Goal: Task Accomplishment & Management: Use online tool/utility

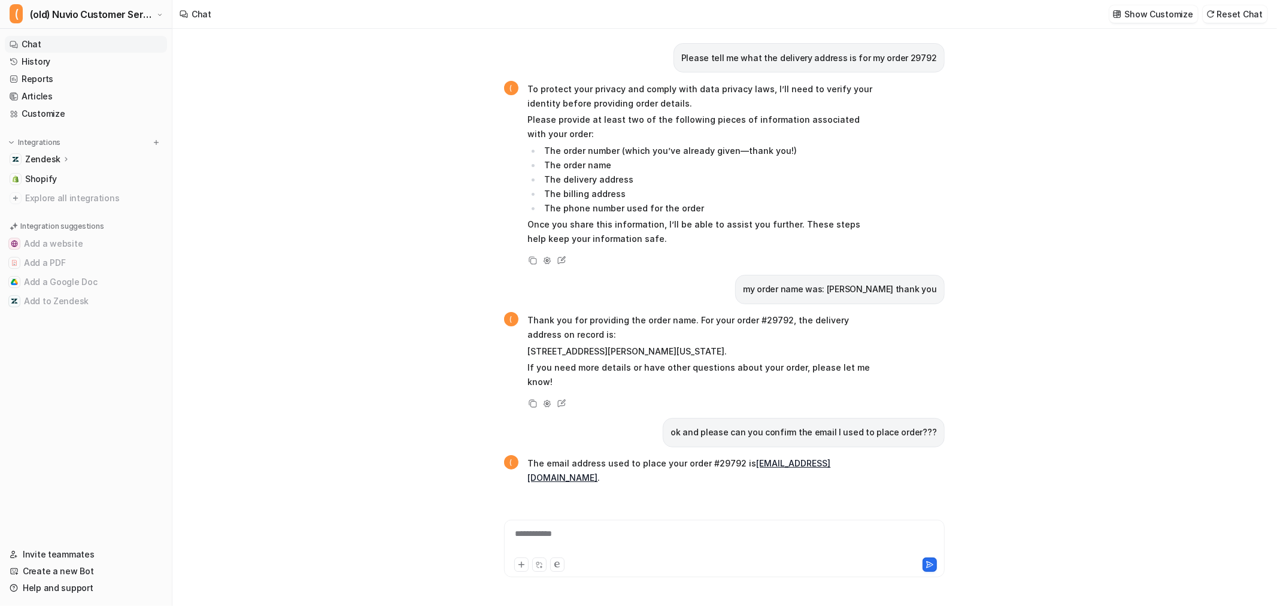
scroll to position [1434, 0]
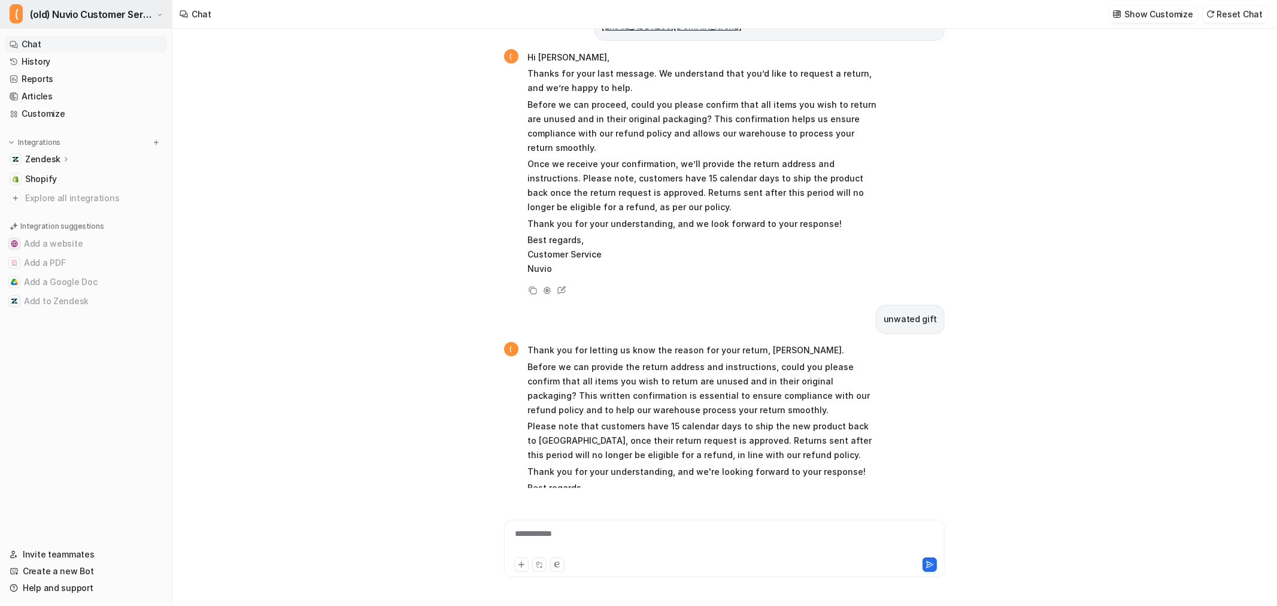
click at [66, 11] on span "(old) Nuvio Customer Service Expert Bot" at bounding box center [92, 14] width 124 height 17
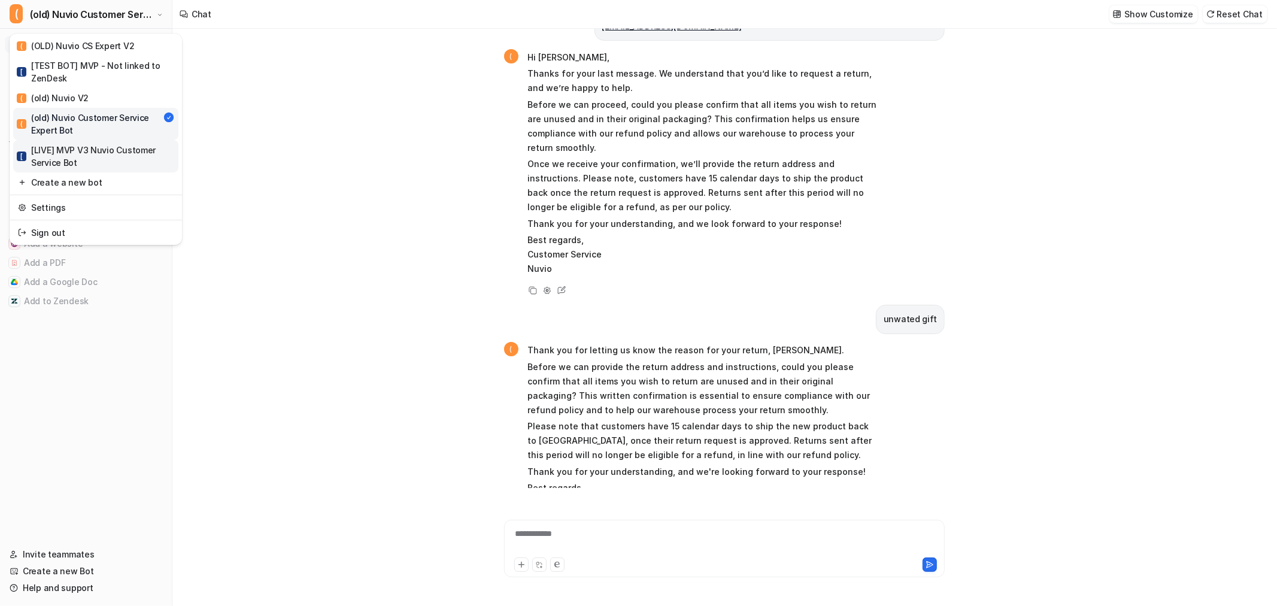
click at [92, 151] on div "[ [LIVE] MVP V3 Nuvio Customer Service Bot" at bounding box center [96, 156] width 158 height 25
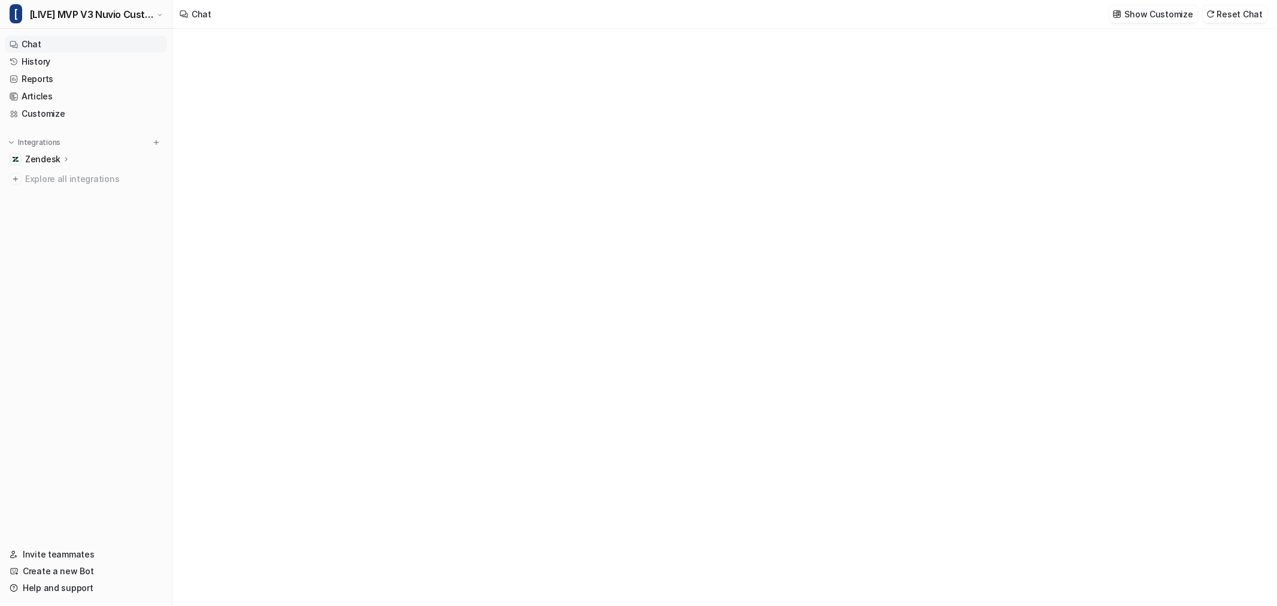
type textarea "**********"
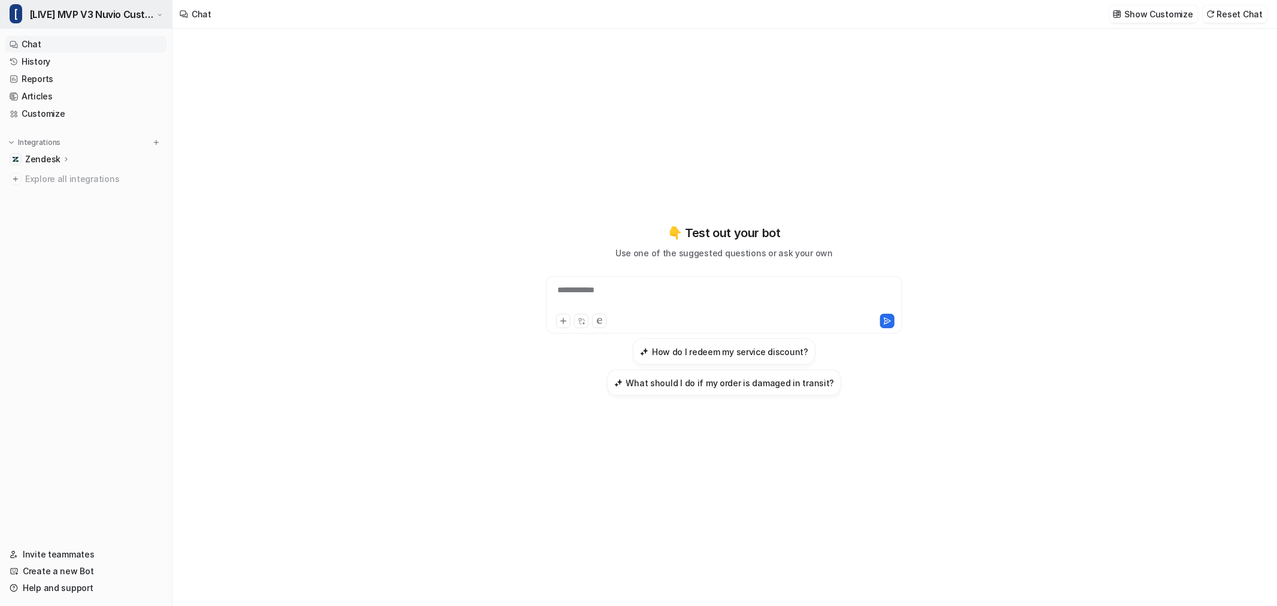
click at [64, 16] on span "[LIVE] MVP V3 Nuvio Customer Service Bot" at bounding box center [91, 14] width 125 height 17
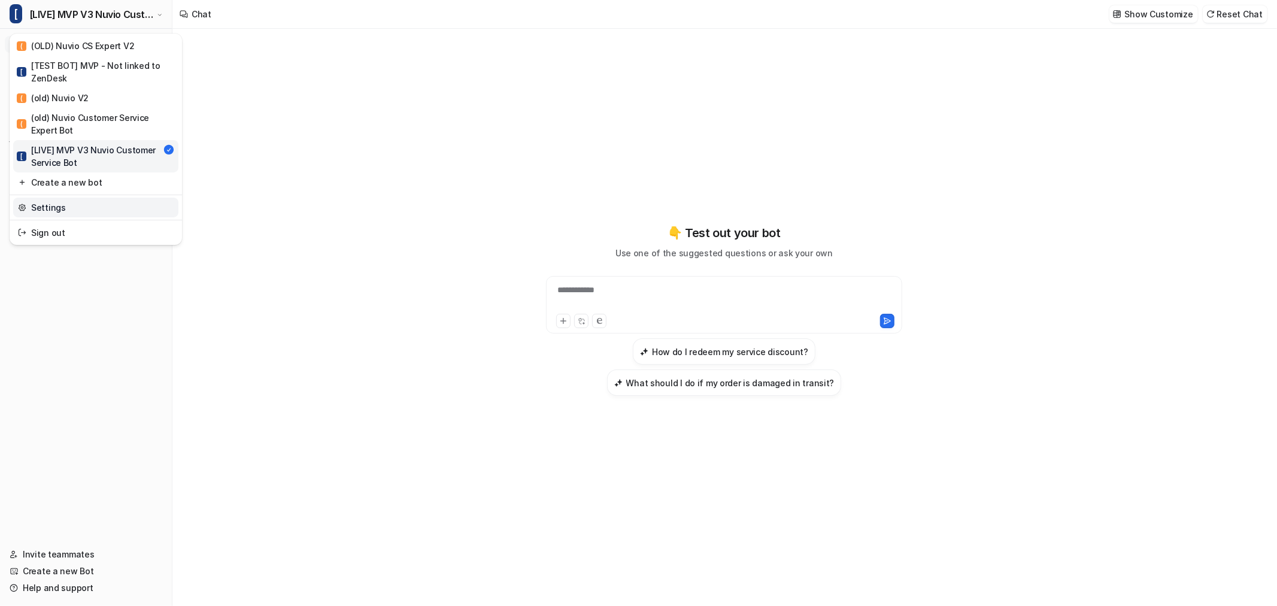
click at [63, 212] on link "Settings" at bounding box center [95, 208] width 165 height 20
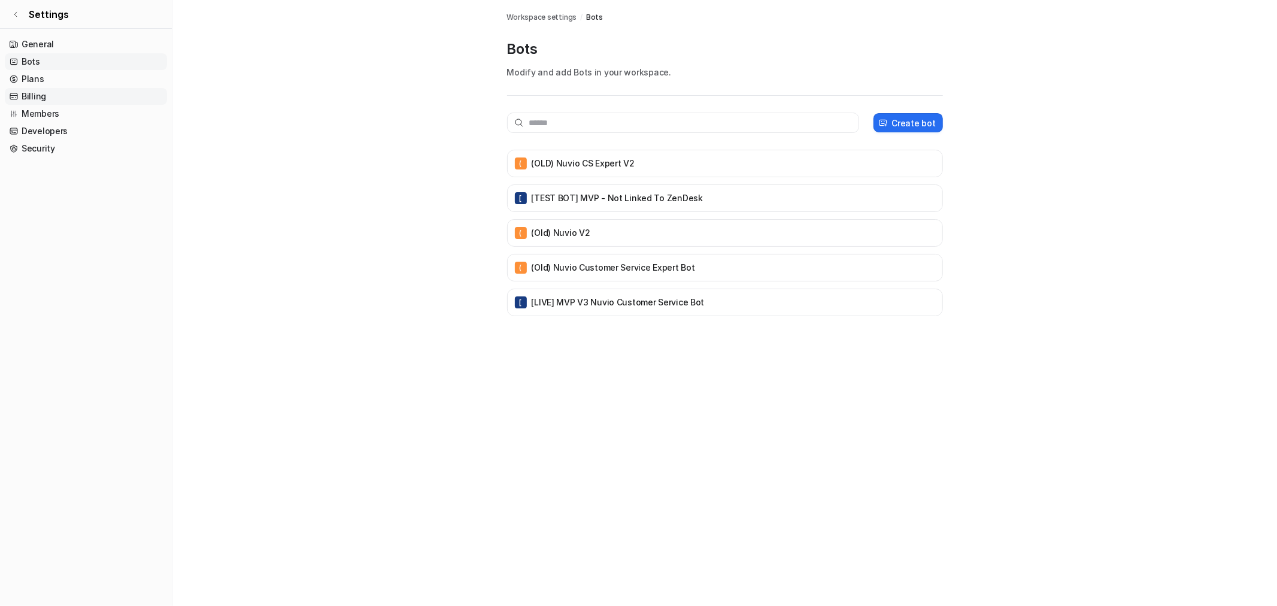
click at [41, 97] on link "Billing" at bounding box center [86, 96] width 162 height 17
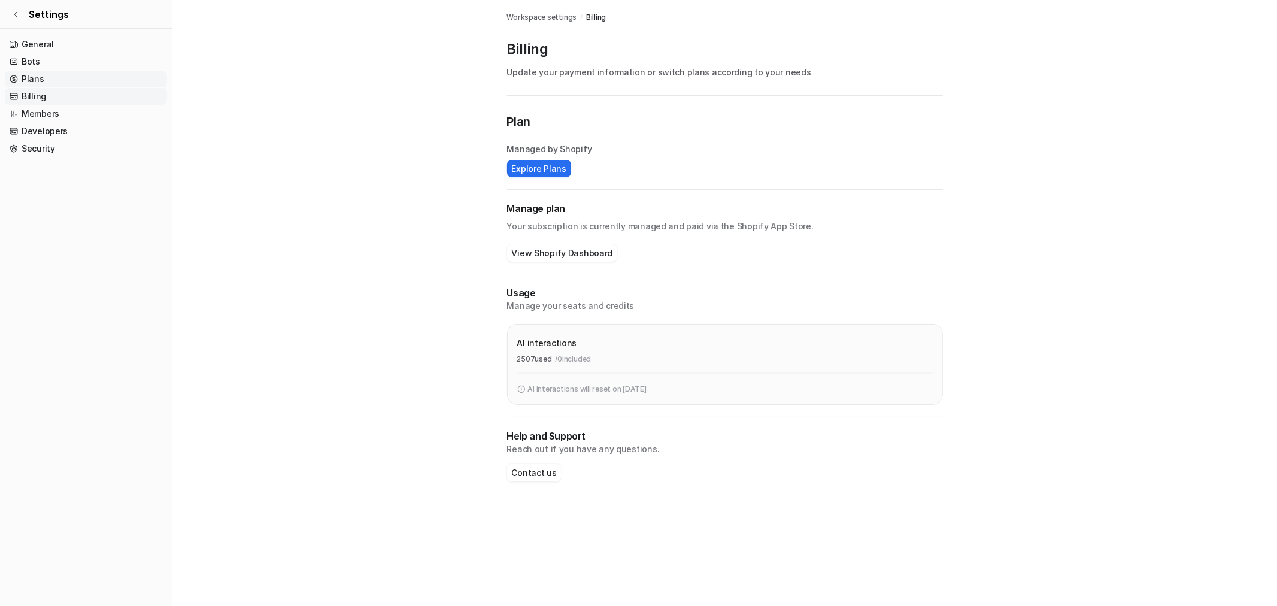
click at [42, 78] on link "Plans" at bounding box center [86, 79] width 162 height 17
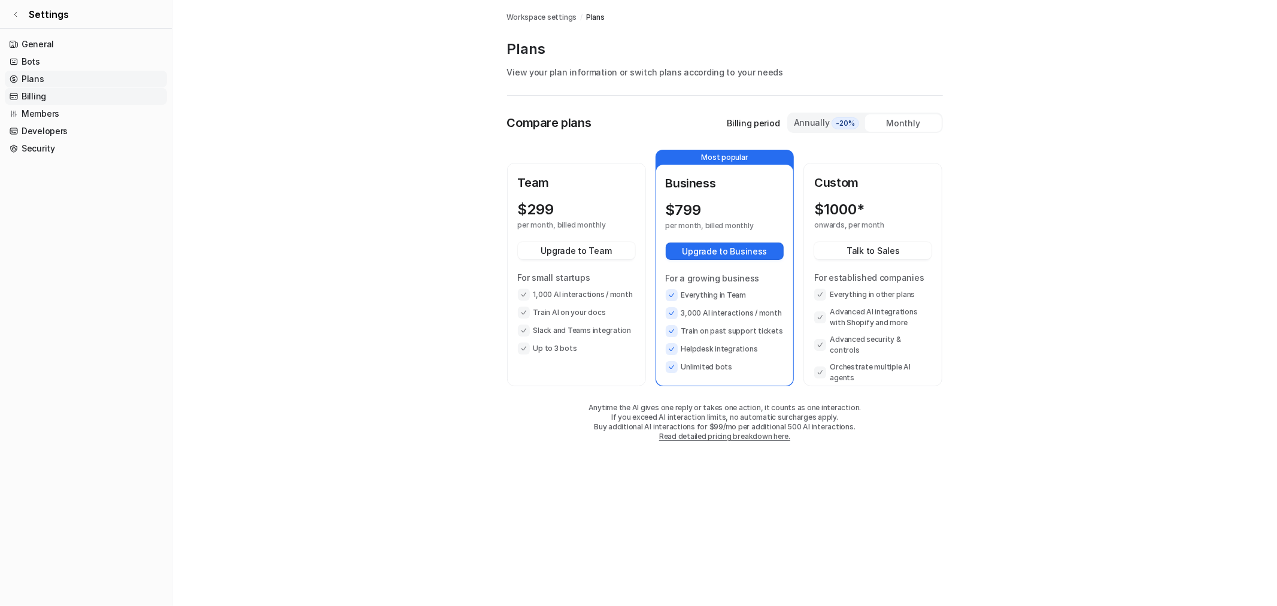
click at [35, 96] on link "Billing" at bounding box center [86, 96] width 162 height 17
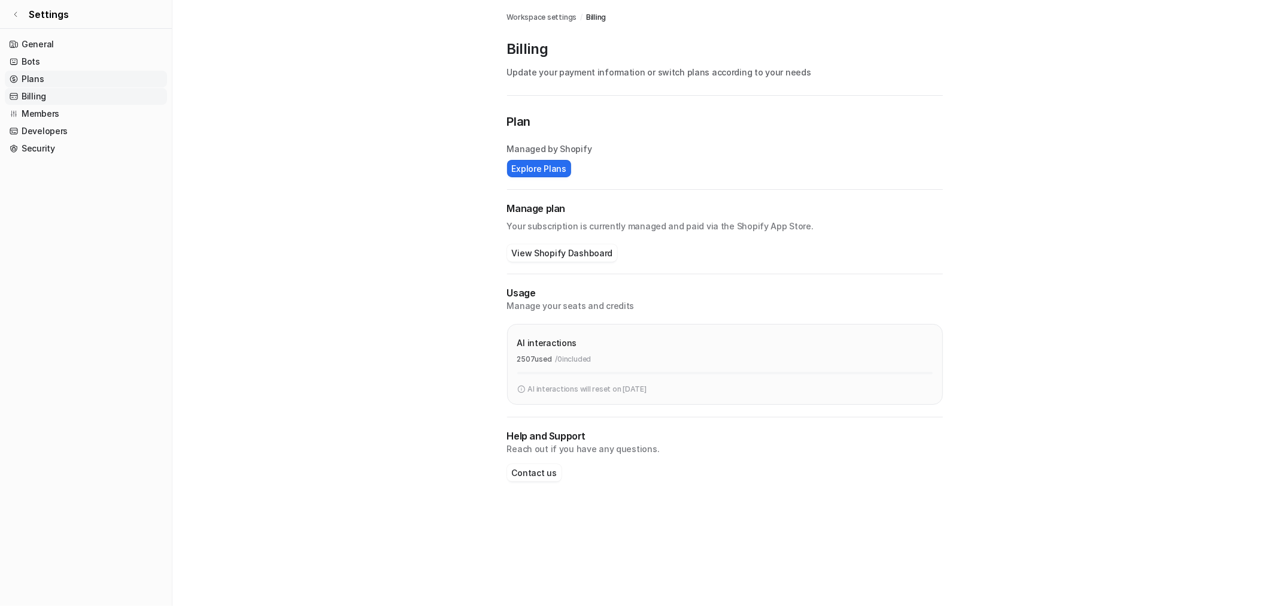
click at [32, 77] on link "Plans" at bounding box center [86, 79] width 162 height 17
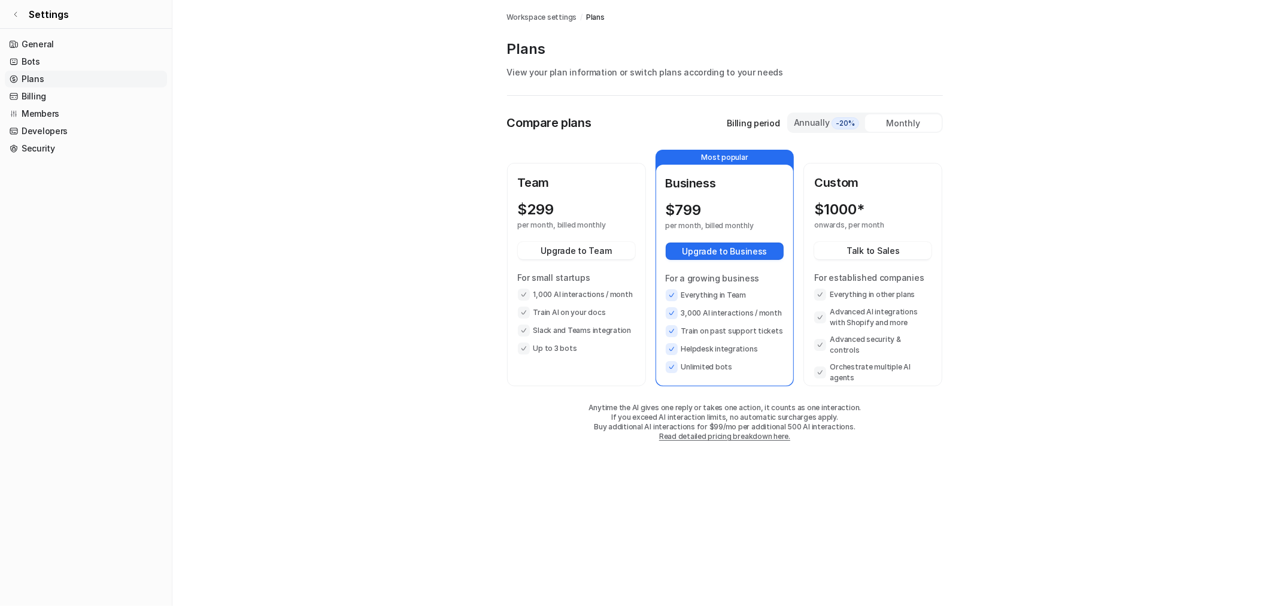
click at [911, 125] on div "Monthly" at bounding box center [903, 122] width 77 height 17
click at [821, 125] on div "Annually -20%" at bounding box center [826, 122] width 67 height 13
click at [901, 123] on div "Monthly" at bounding box center [903, 122] width 77 height 17
click at [573, 184] on p "Team" at bounding box center [576, 183] width 117 height 18
click at [599, 253] on button "Upgrade to Team" at bounding box center [576, 250] width 117 height 17
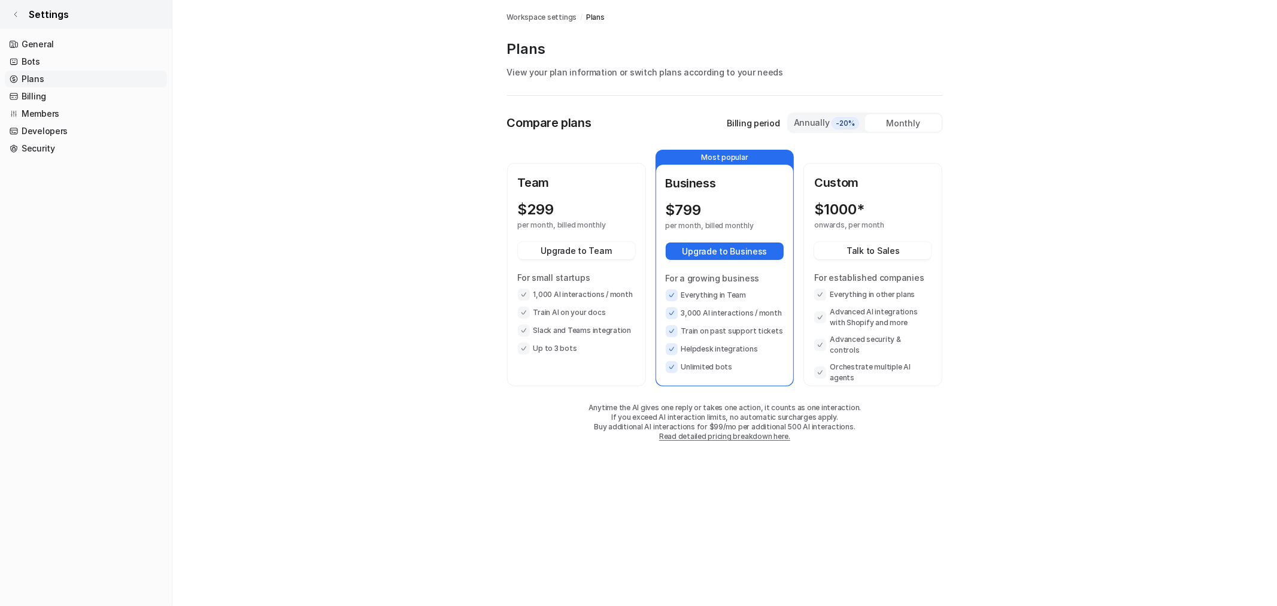
click at [20, 15] on link "Settings" at bounding box center [86, 14] width 172 height 29
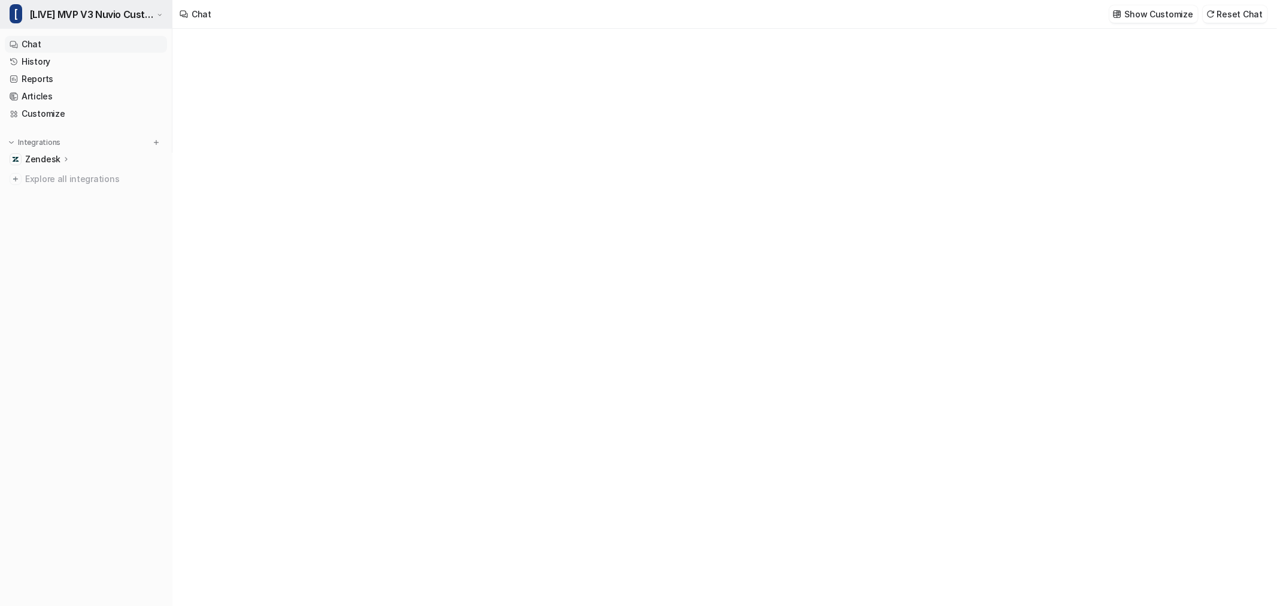
click at [54, 14] on span "[LIVE] MVP V3 Nuvio Customer Service Bot" at bounding box center [91, 14] width 125 height 17
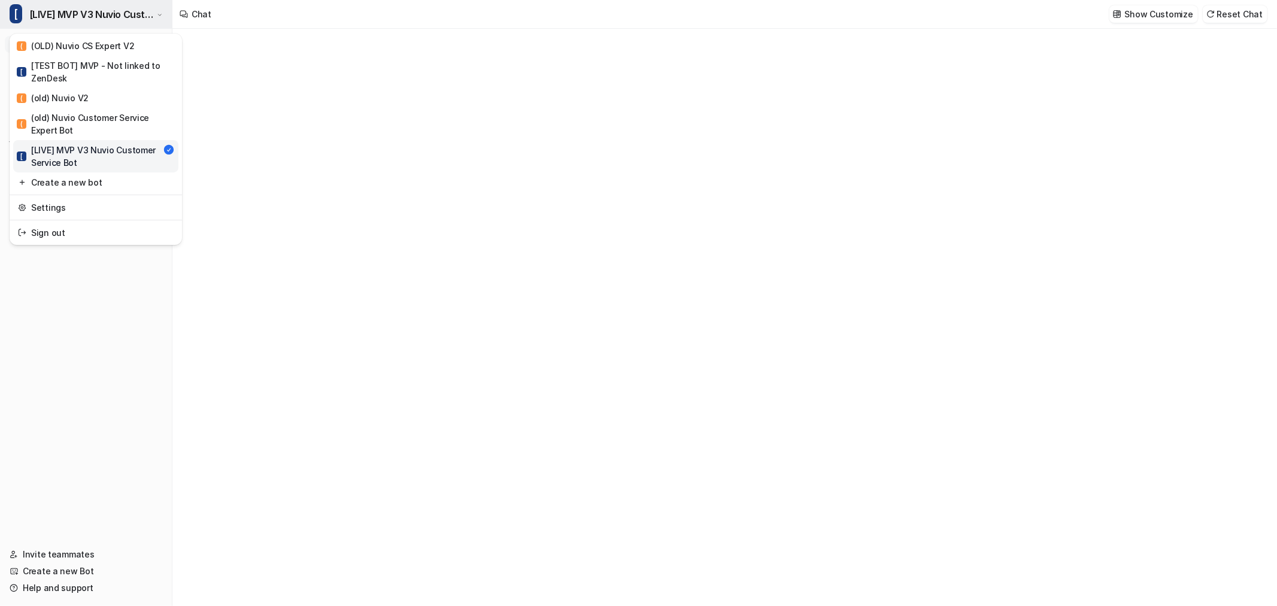
type textarea "**********"
click at [63, 210] on link "Settings" at bounding box center [95, 208] width 165 height 20
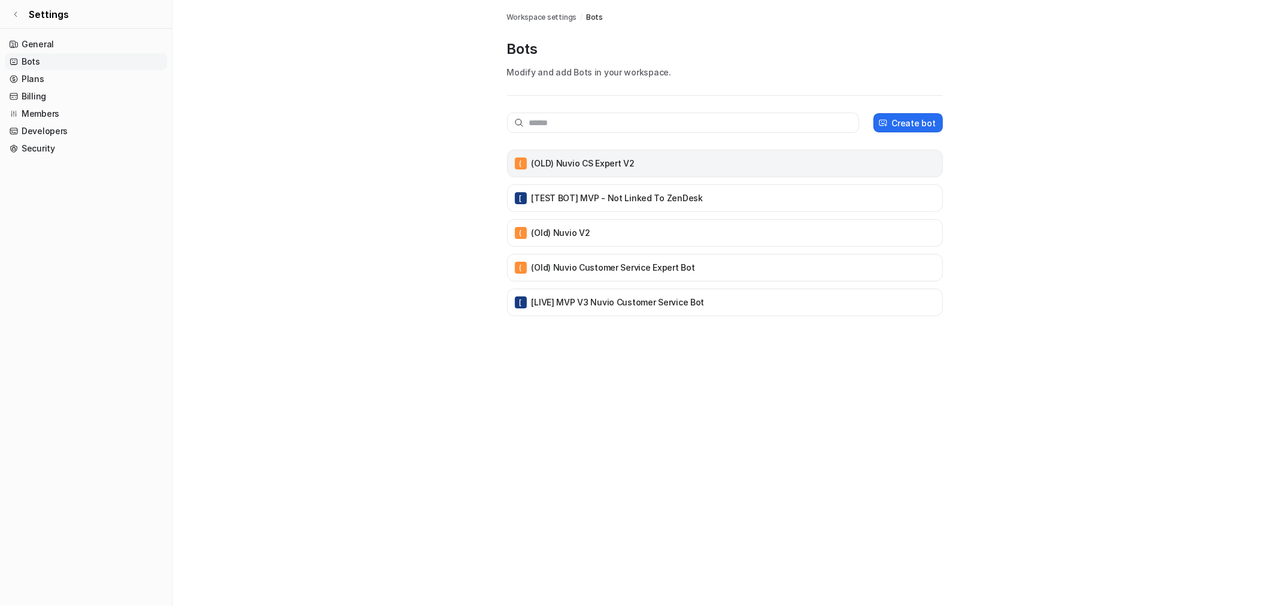
click at [806, 164] on div "( (OLD) Nuvio CS Expert V2" at bounding box center [724, 163] width 425 height 17
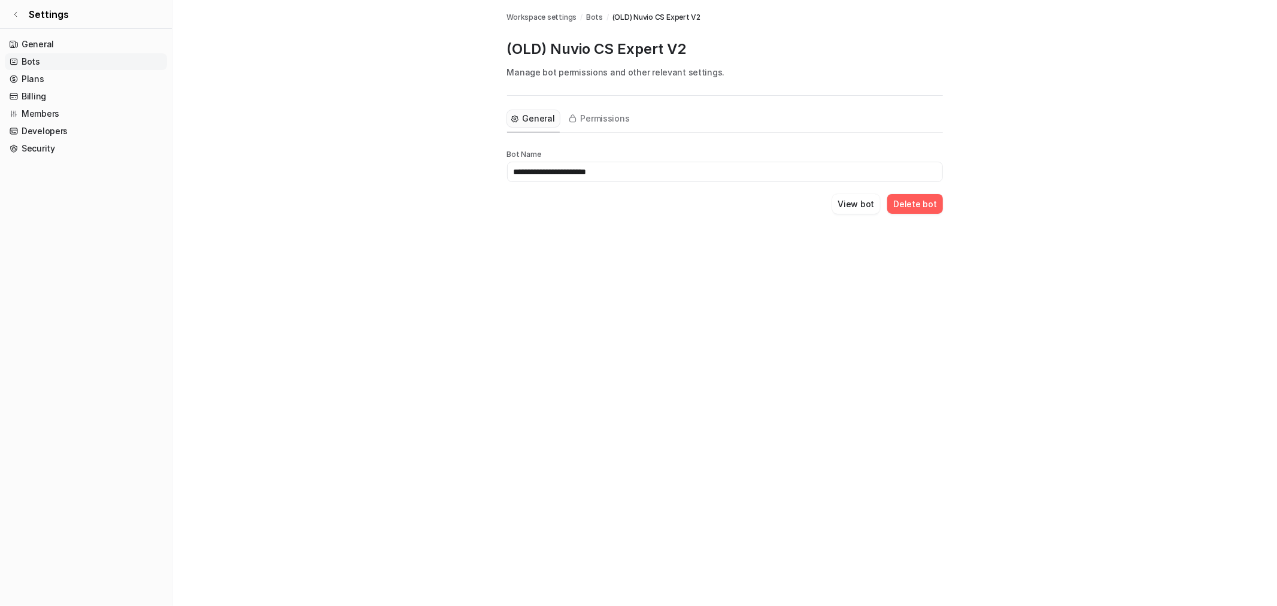
click at [923, 202] on button "Delete bot" at bounding box center [914, 204] width 55 height 20
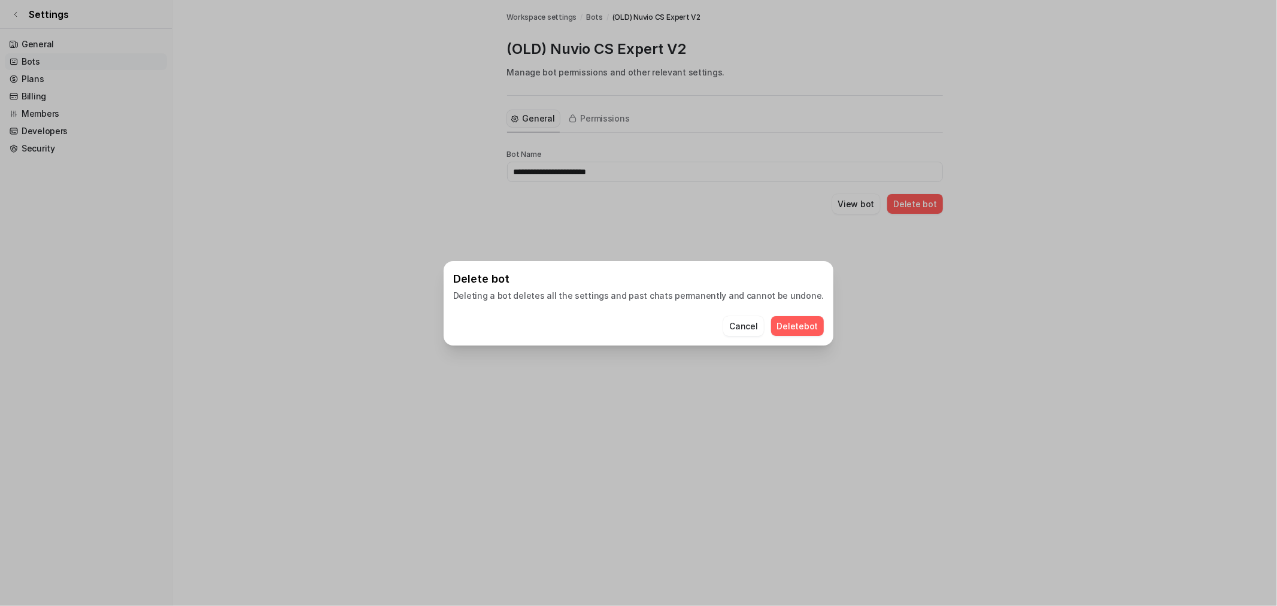
click at [786, 320] on button "Delete bot" at bounding box center [797, 326] width 53 height 20
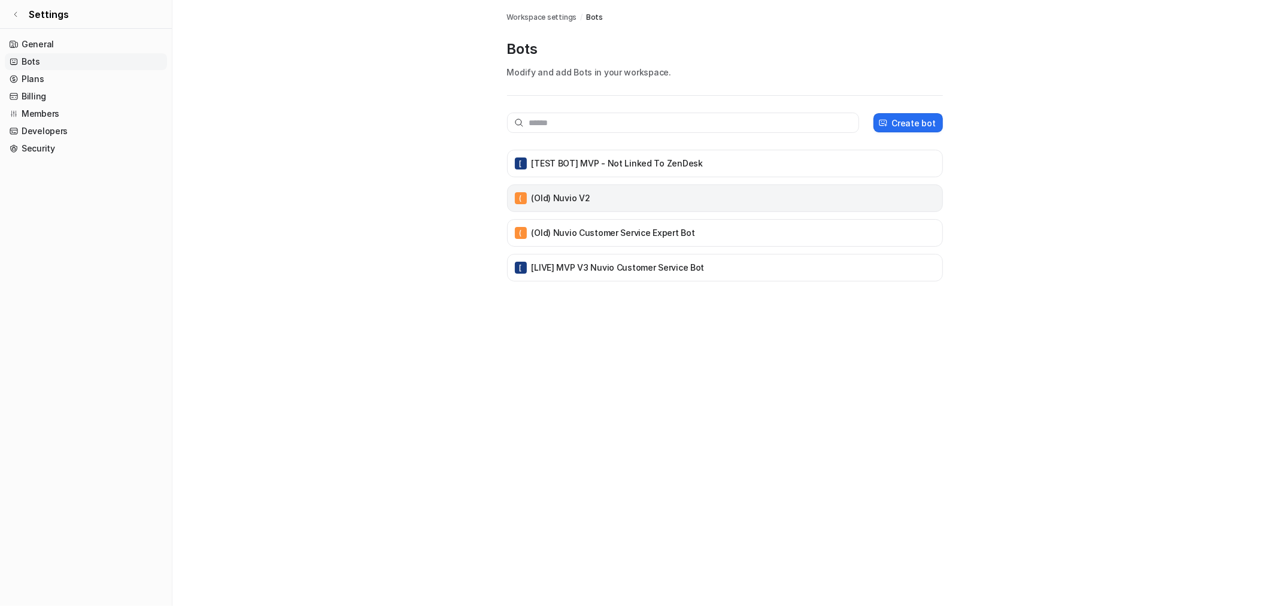
click at [565, 196] on p "(old) Nuvio V2" at bounding box center [561, 198] width 59 height 12
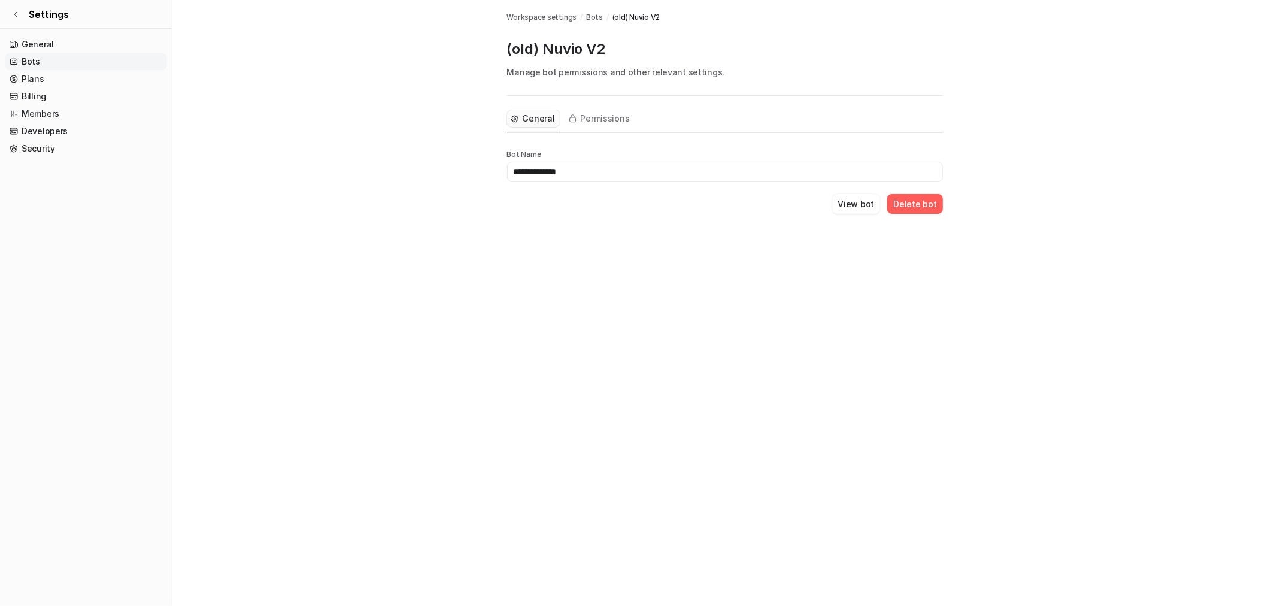
click at [923, 212] on button "Delete bot" at bounding box center [914, 204] width 55 height 20
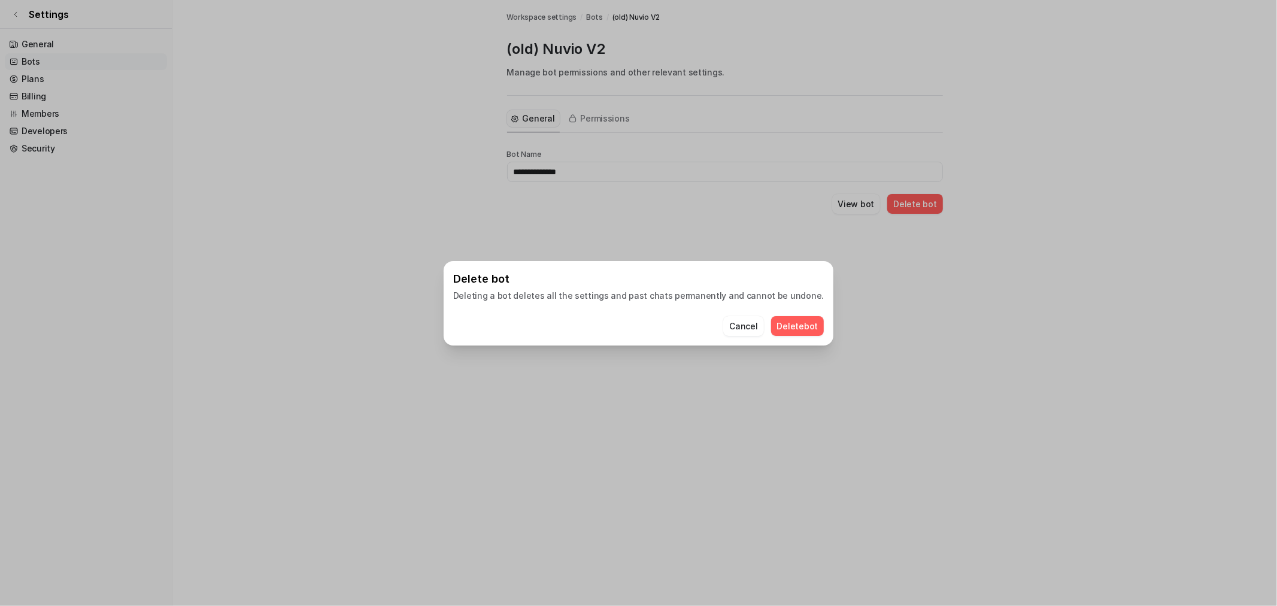
click at [785, 318] on button "Delete bot" at bounding box center [797, 326] width 53 height 20
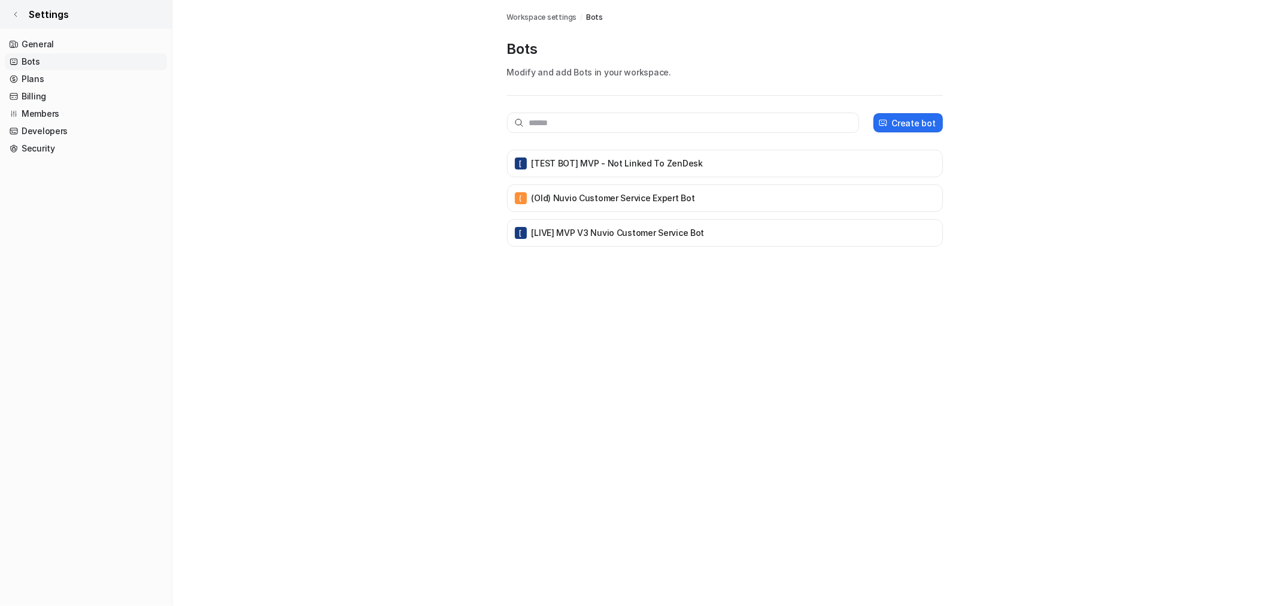
click at [22, 20] on link "Settings" at bounding box center [86, 14] width 172 height 29
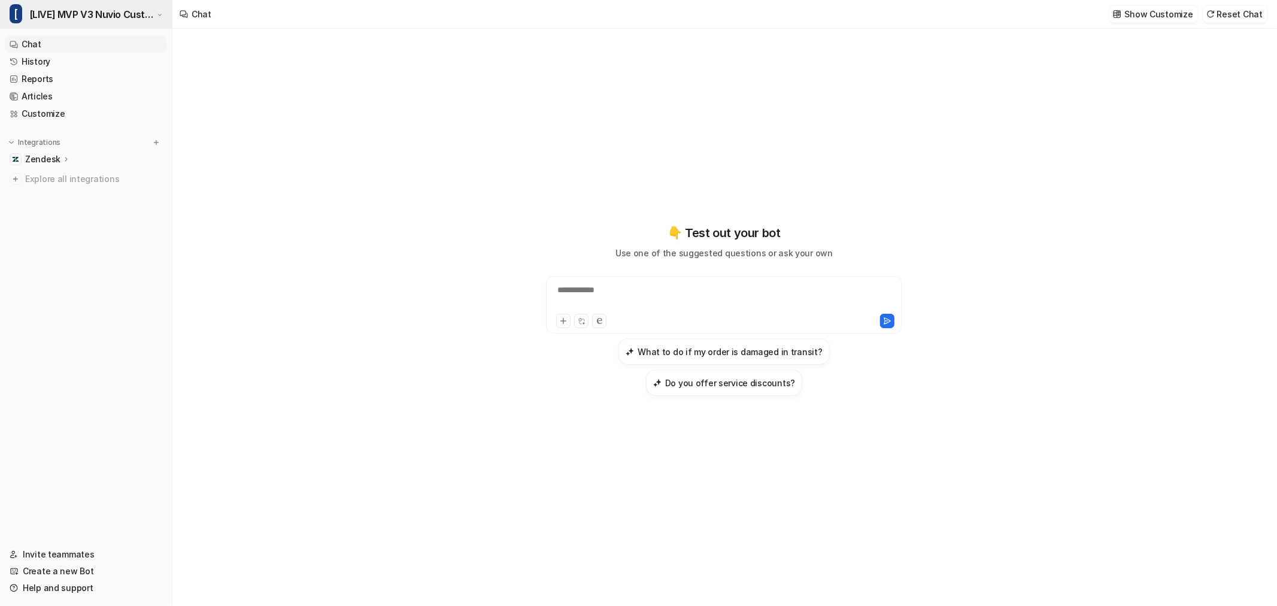
click at [74, 14] on span "[LIVE] MVP V3 Nuvio Customer Service Bot" at bounding box center [91, 14] width 125 height 17
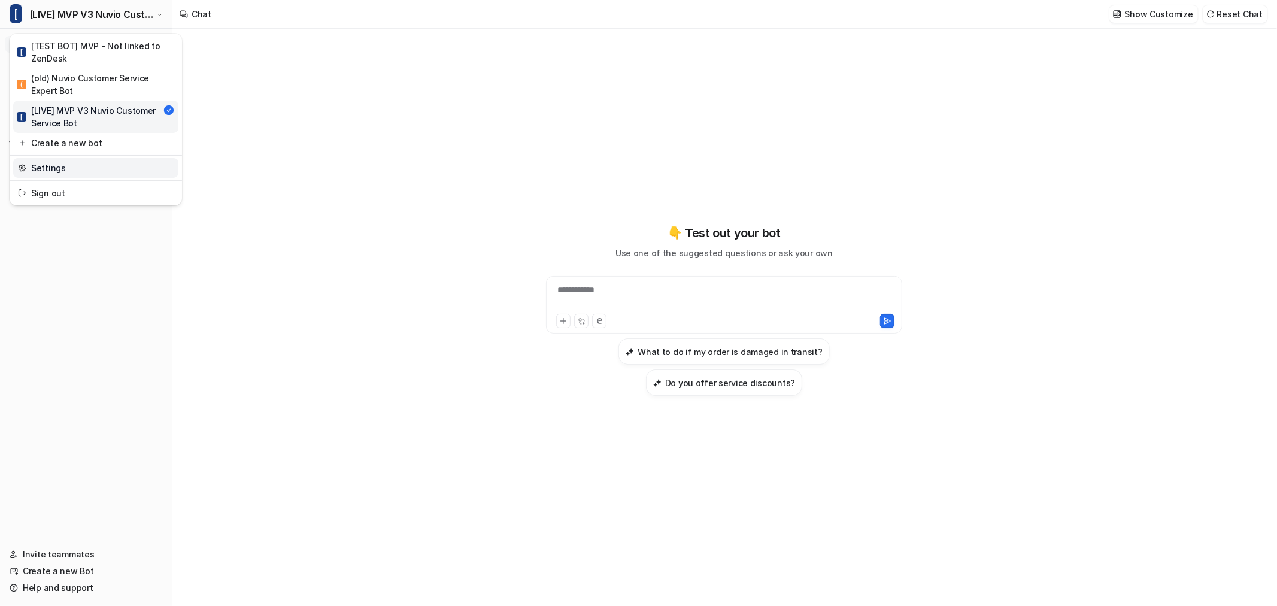
click at [67, 162] on link "Settings" at bounding box center [95, 168] width 165 height 20
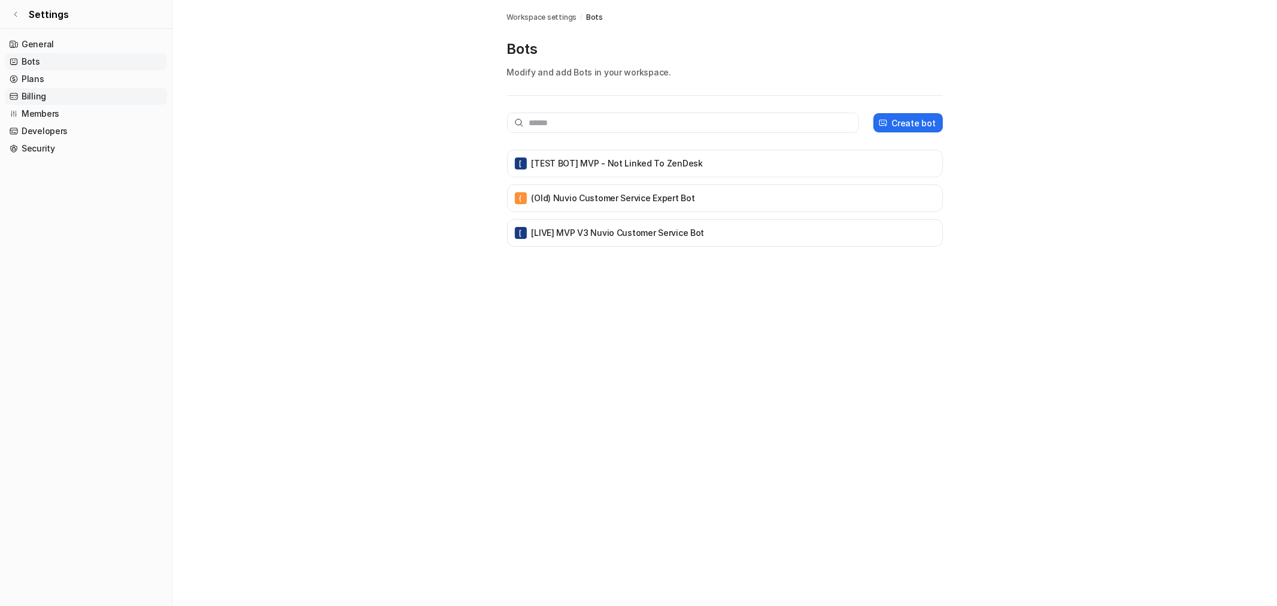
click at [37, 95] on link "Billing" at bounding box center [86, 96] width 162 height 17
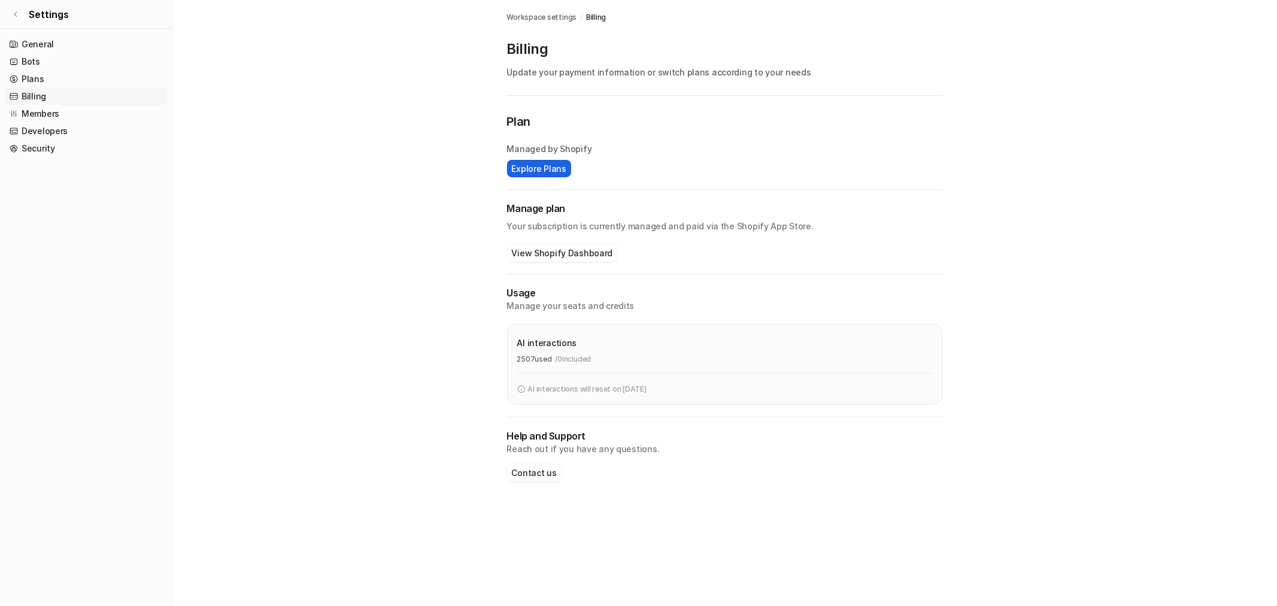
click at [557, 169] on button "Explore Plans" at bounding box center [539, 168] width 64 height 17
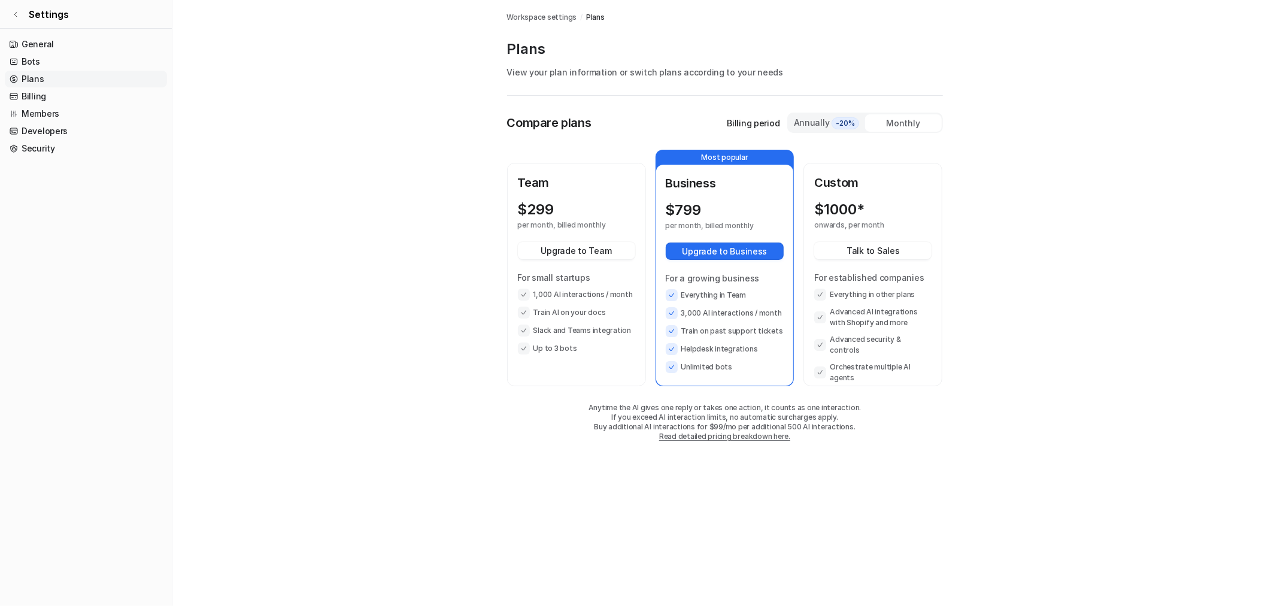
click at [578, 189] on p "Team" at bounding box center [576, 183] width 117 height 18
click at [583, 252] on button "Upgrade to Team" at bounding box center [576, 250] width 117 height 17
click at [13, 17] on icon at bounding box center [15, 14] width 7 height 7
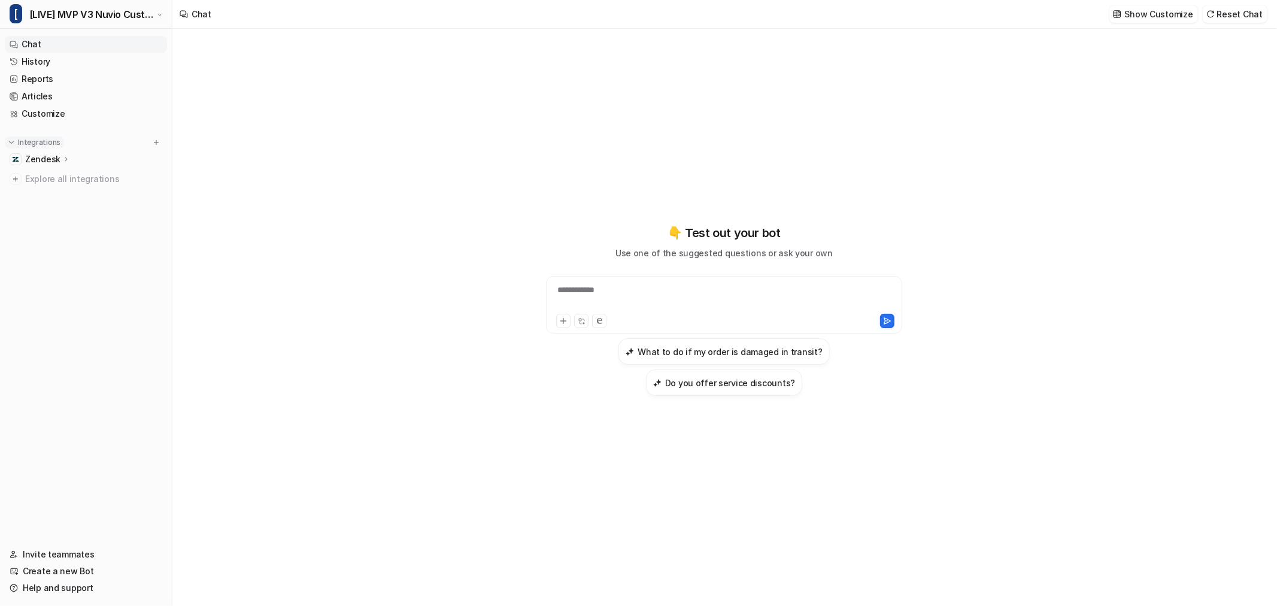
click at [45, 144] on p "Integrations" at bounding box center [39, 143] width 43 height 10
click at [60, 183] on span "Explore all integrations" at bounding box center [93, 178] width 137 height 19
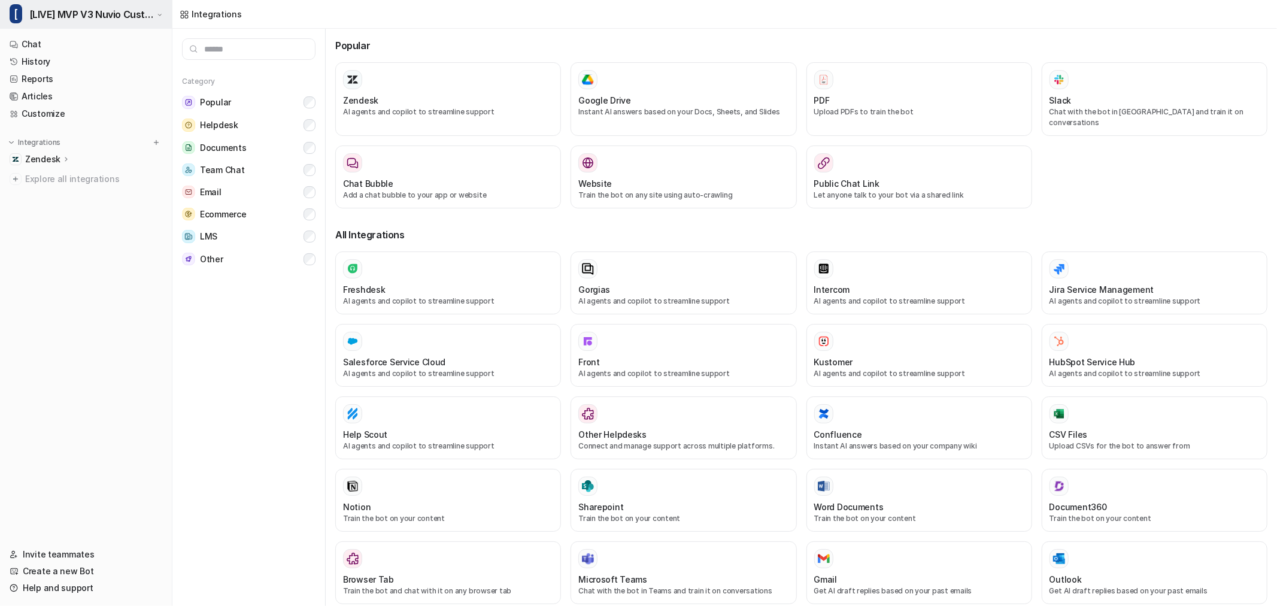
click at [92, 12] on span "[LIVE] MVP V3 Nuvio Customer Service Bot" at bounding box center [91, 14] width 125 height 17
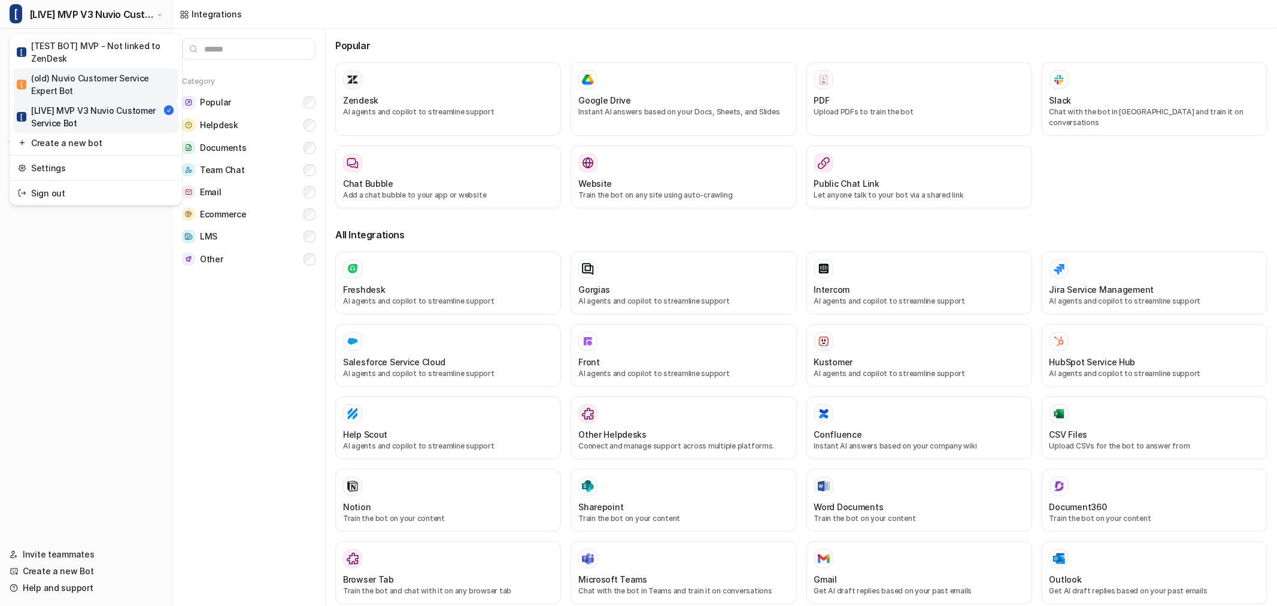
click at [89, 81] on div "( (old) Nuvio Customer Service Expert Bot" at bounding box center [96, 84] width 158 height 25
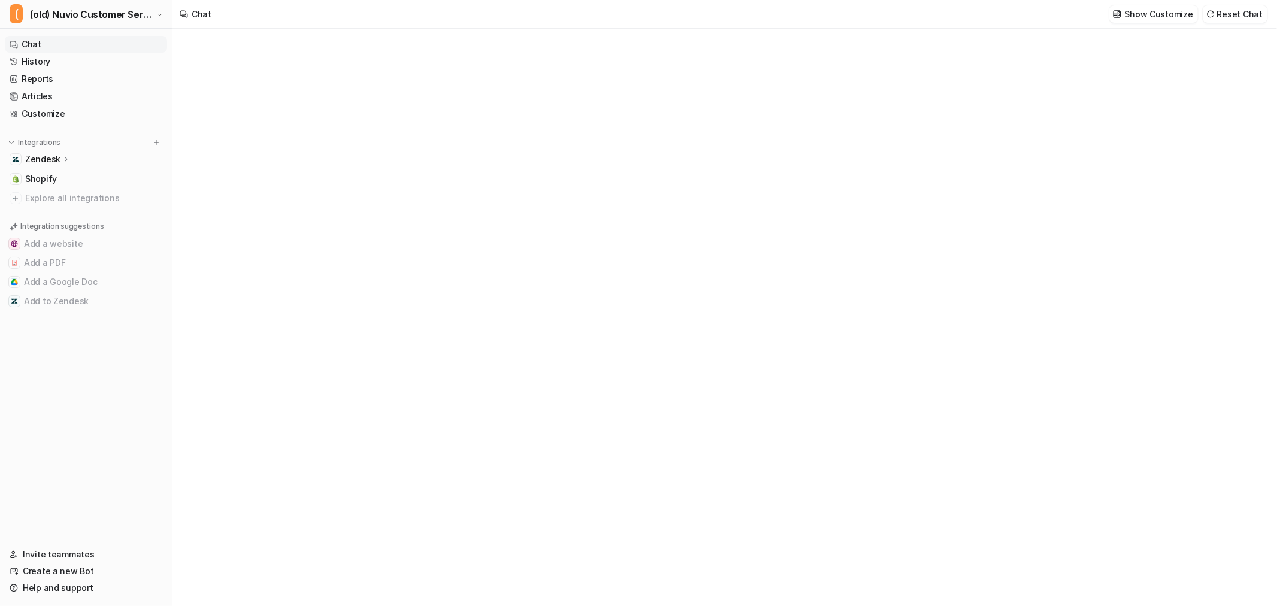
type textarea "**********"
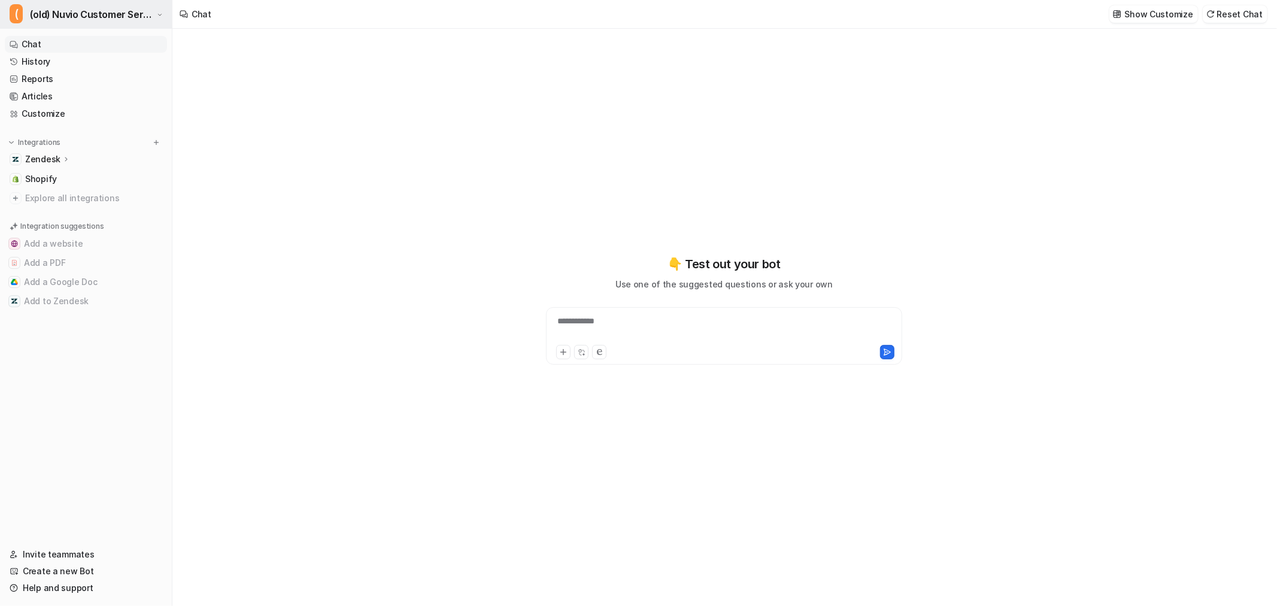
click at [96, 18] on span "(old) Nuvio Customer Service Expert Bot" at bounding box center [92, 14] width 124 height 17
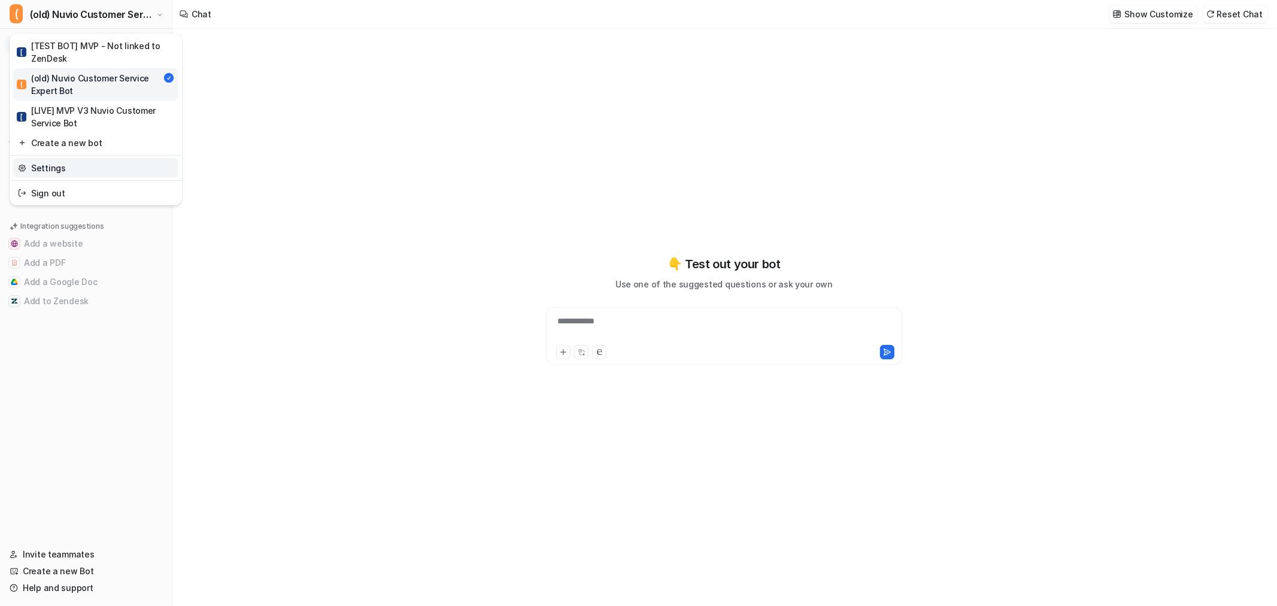
click at [60, 166] on link "Settings" at bounding box center [95, 168] width 165 height 20
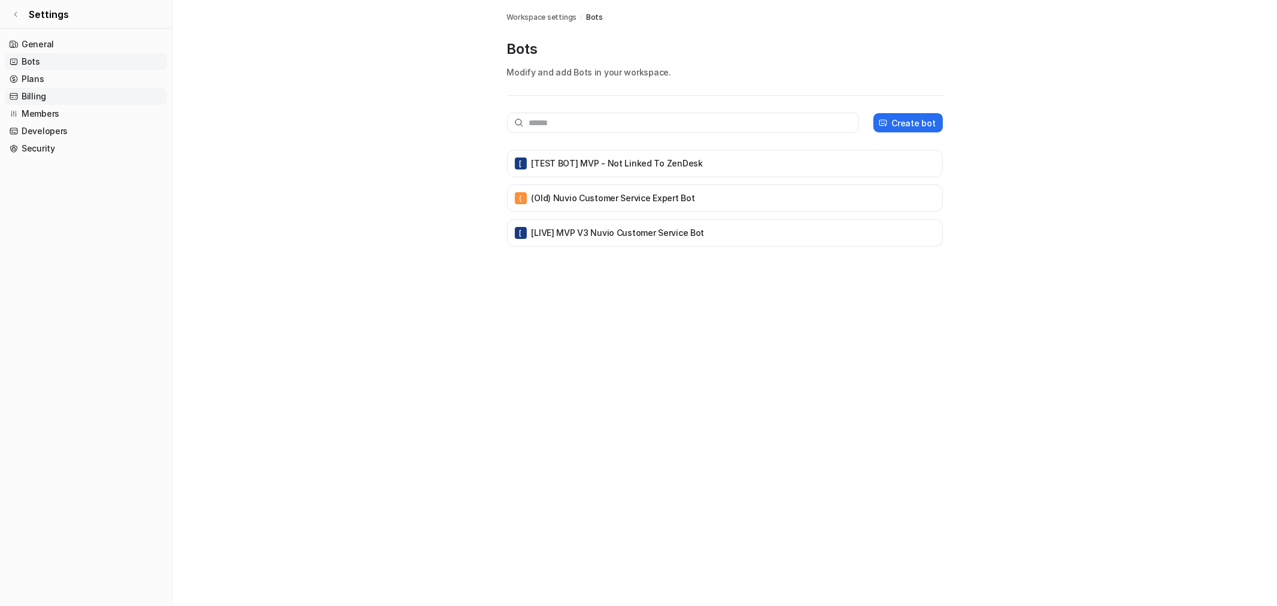
click at [32, 99] on link "Billing" at bounding box center [86, 96] width 162 height 17
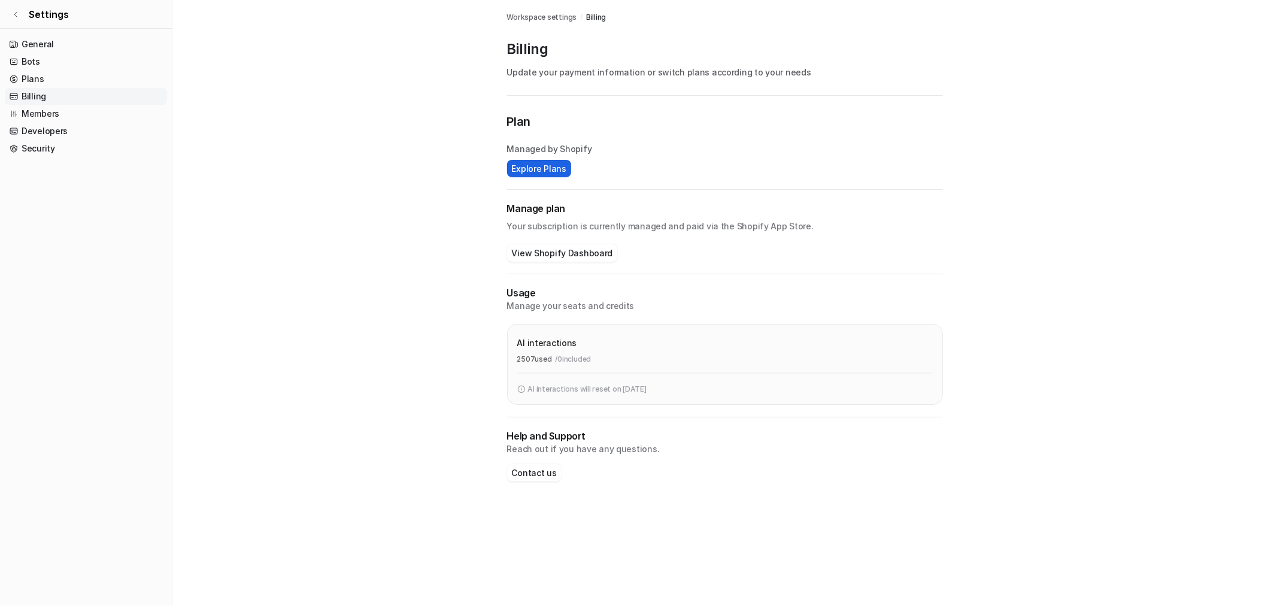
click at [518, 169] on button "Explore Plans" at bounding box center [539, 168] width 64 height 17
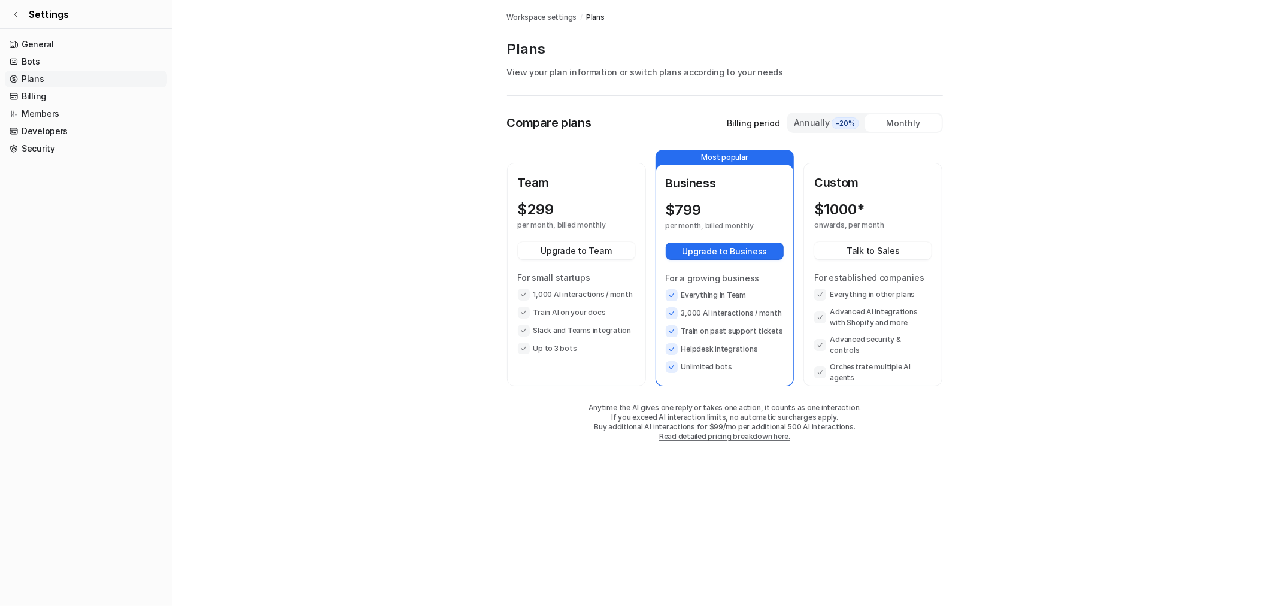
click at [601, 195] on div "Team $ 299 per month, billed monthly Upgrade to Team For small startups 1,000 A…" at bounding box center [576, 264] width 117 height 181
click at [585, 250] on button "Upgrade to Team" at bounding box center [576, 250] width 117 height 17
click at [603, 254] on button "Upgrade to Team" at bounding box center [576, 250] width 117 height 17
click at [37, 99] on link "Billing" at bounding box center [86, 96] width 162 height 17
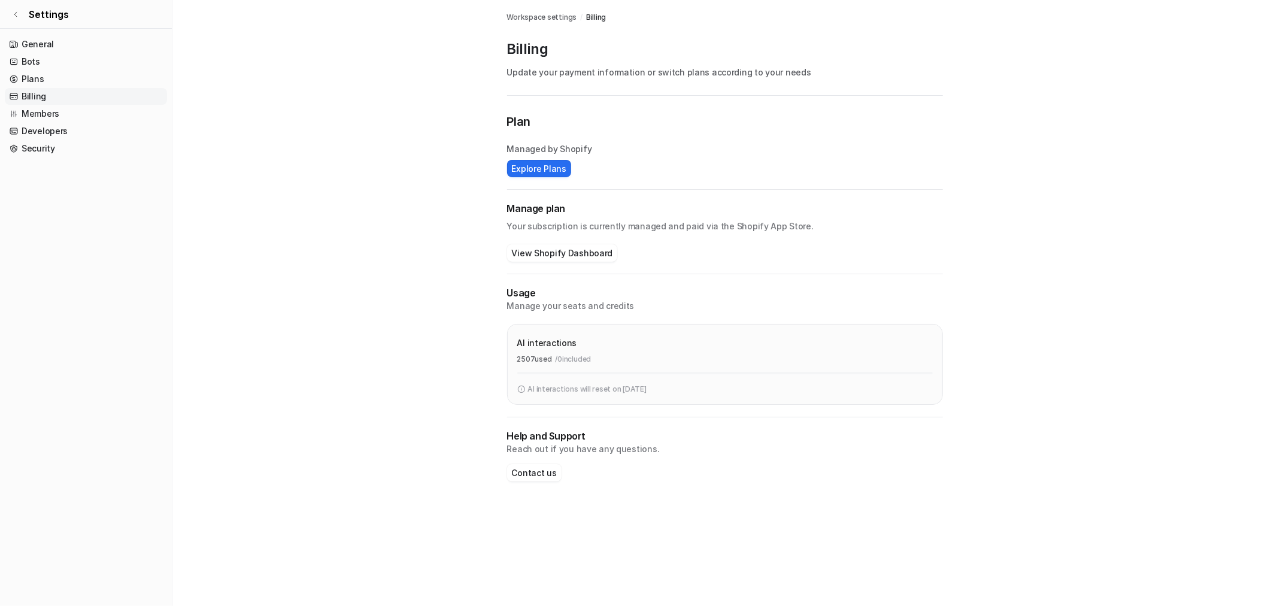
click at [560, 220] on p "Your subscription is currently managed and paid via the Shopify App Store." at bounding box center [725, 224] width 436 height 17
click at [572, 256] on button "View Shopify Dashboard" at bounding box center [562, 252] width 111 height 17
click at [36, 78] on link "Plans" at bounding box center [86, 79] width 162 height 17
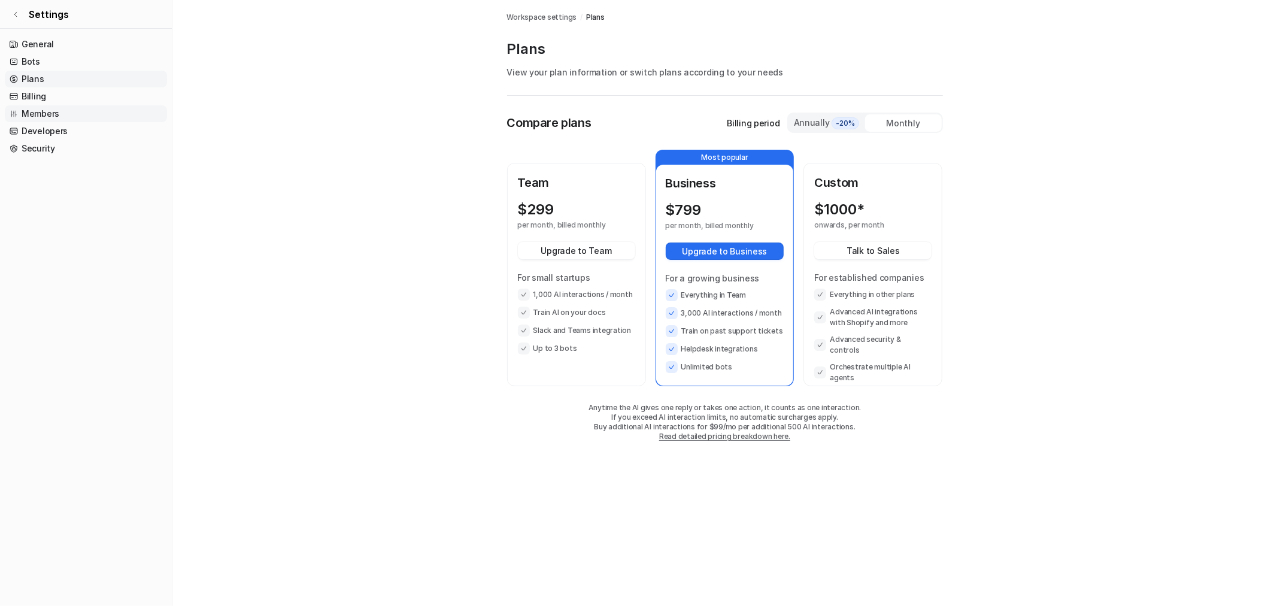
click at [50, 108] on link "Members" at bounding box center [86, 113] width 162 height 17
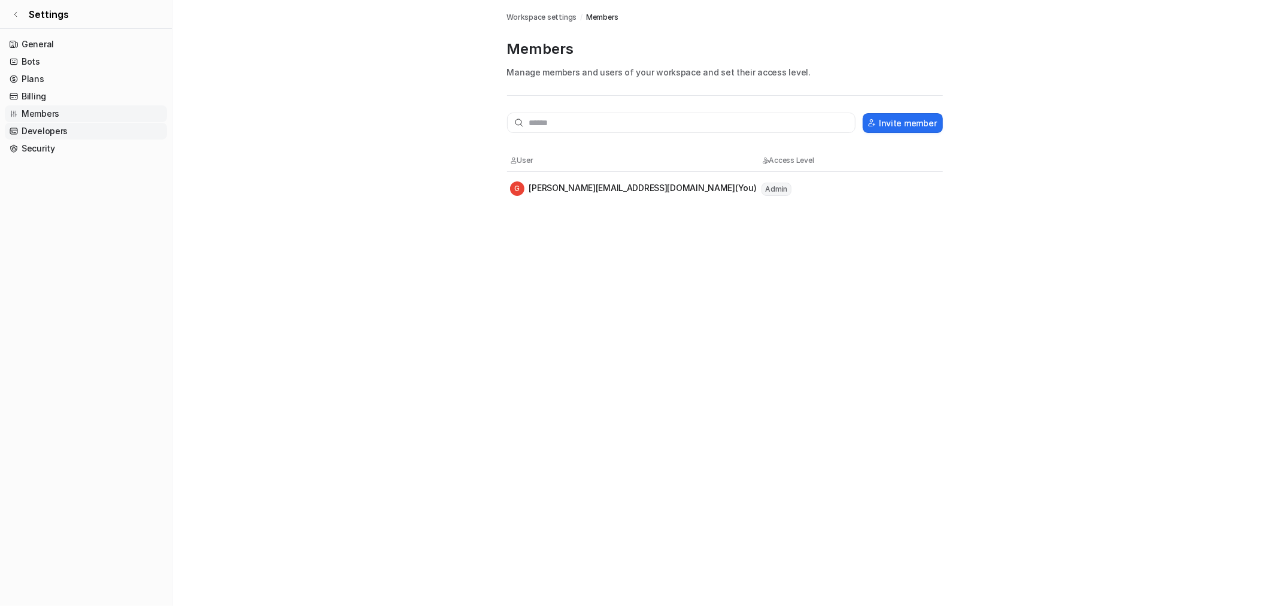
click at [52, 130] on link "Developers" at bounding box center [86, 131] width 162 height 17
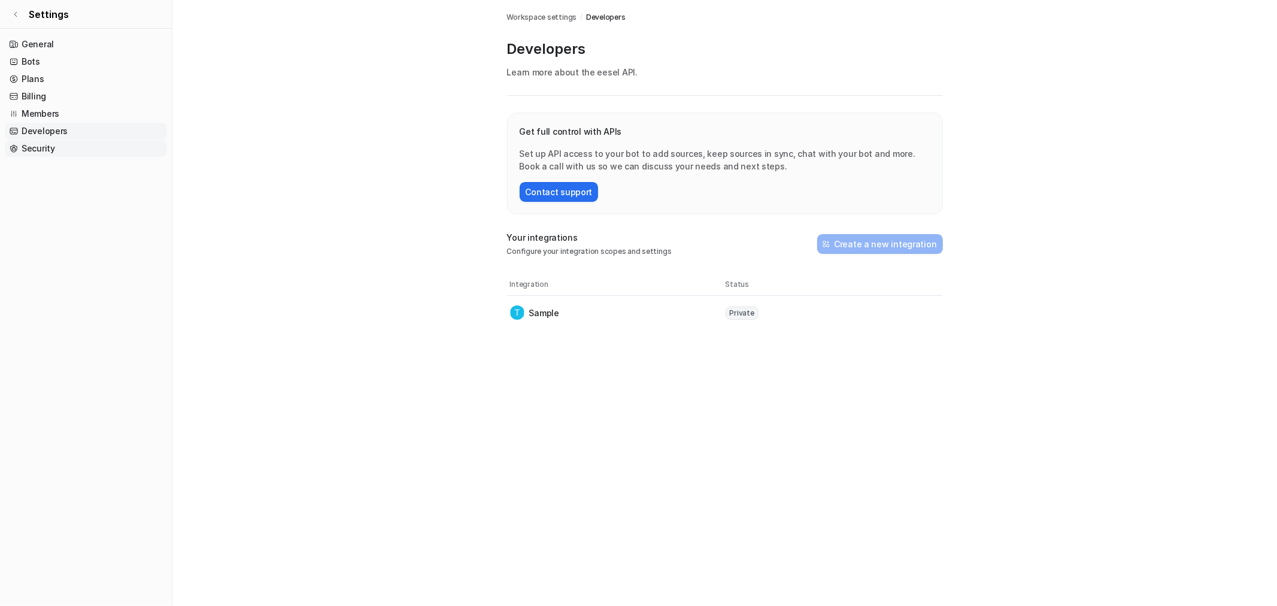
click at [47, 150] on link "Security" at bounding box center [86, 148] width 162 height 17
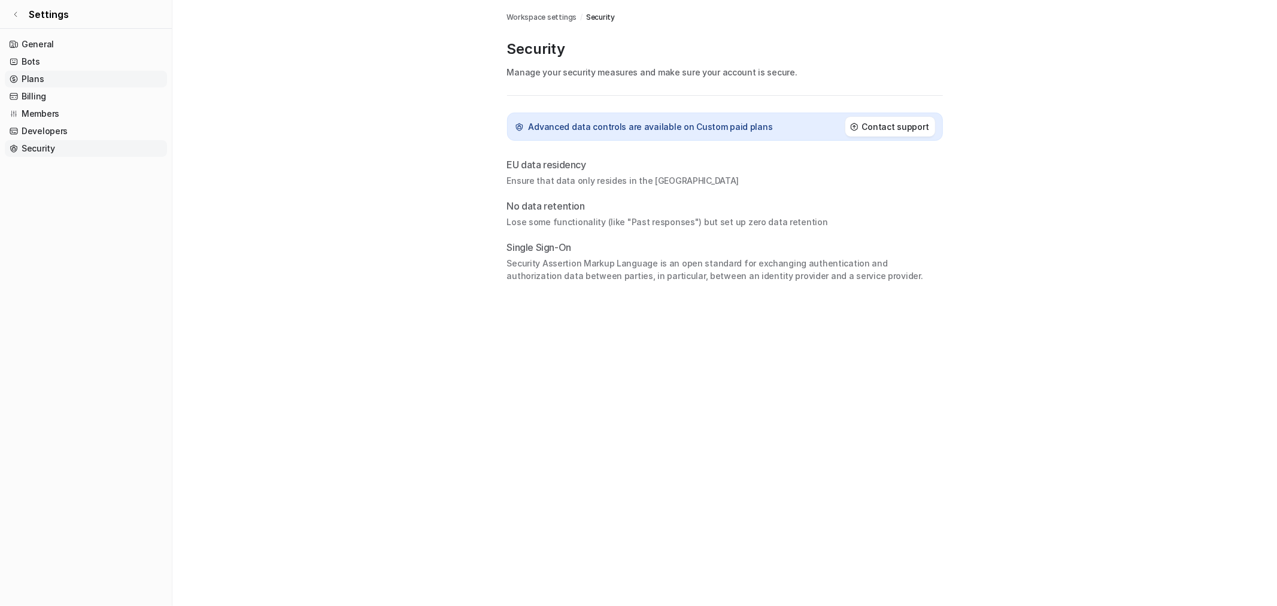
click at [31, 81] on link "Plans" at bounding box center [86, 79] width 162 height 17
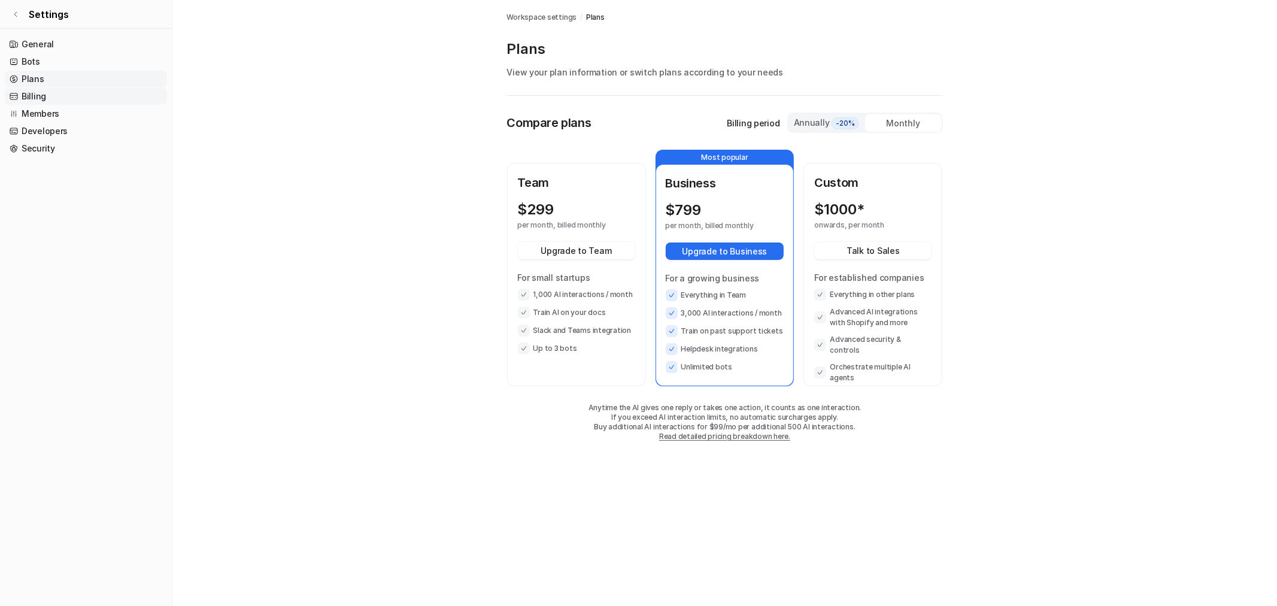
click at [30, 96] on link "Billing" at bounding box center [86, 96] width 162 height 17
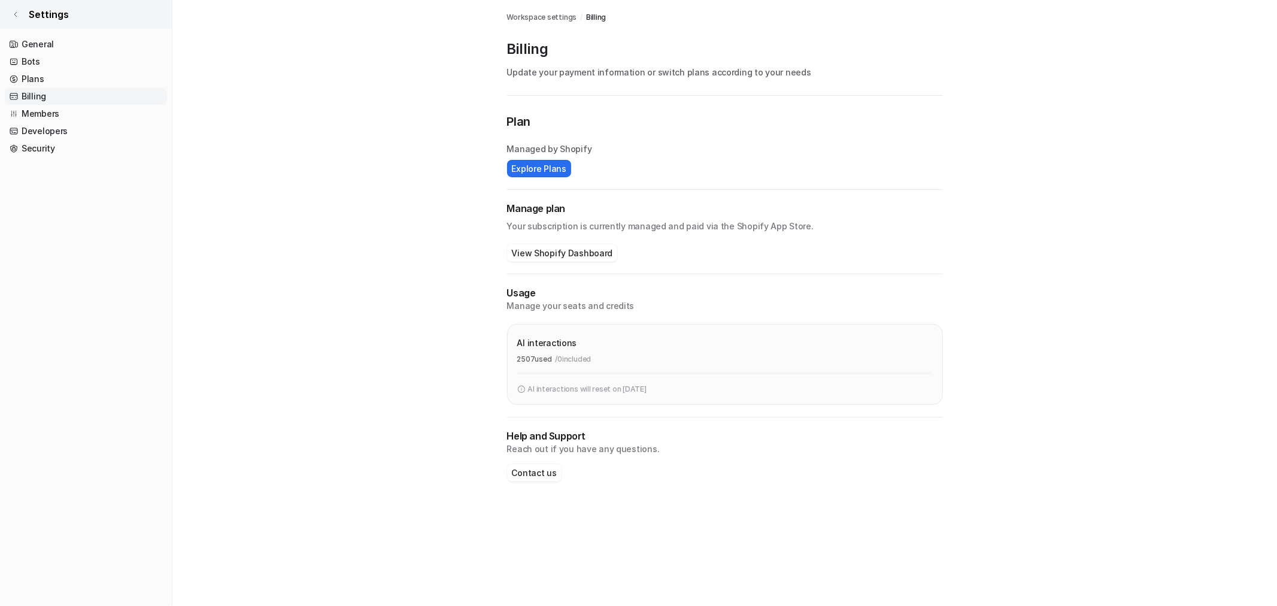
click at [19, 14] on icon at bounding box center [15, 14] width 7 height 7
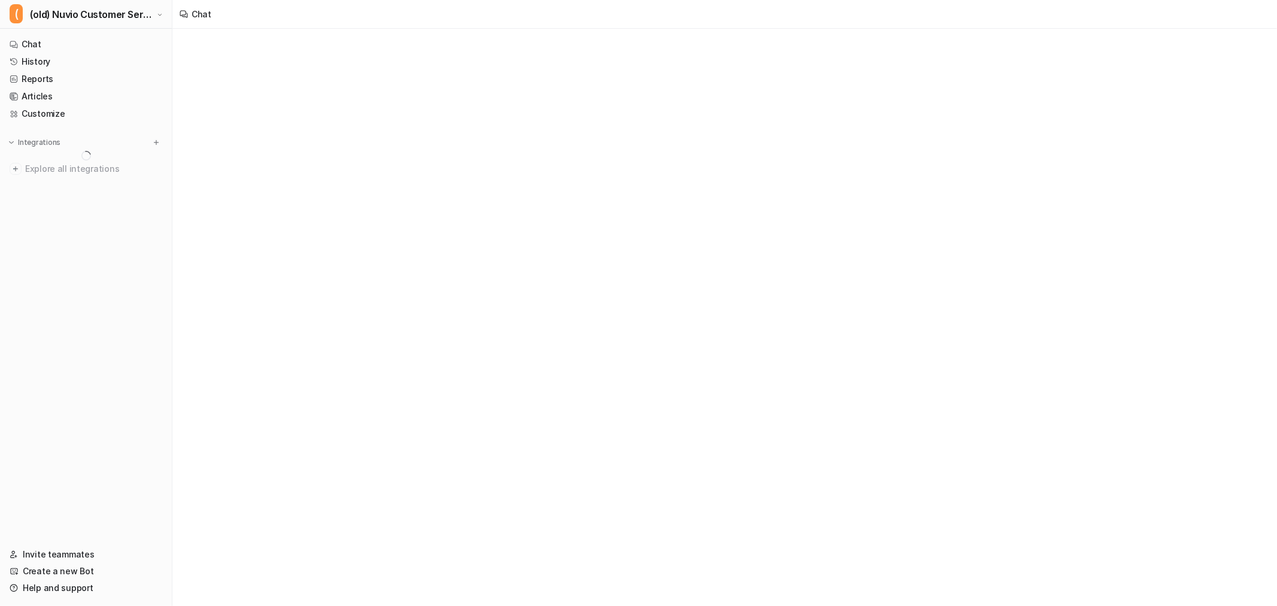
click at [290, 157] on div "Chat" at bounding box center [638, 303] width 1277 height 606
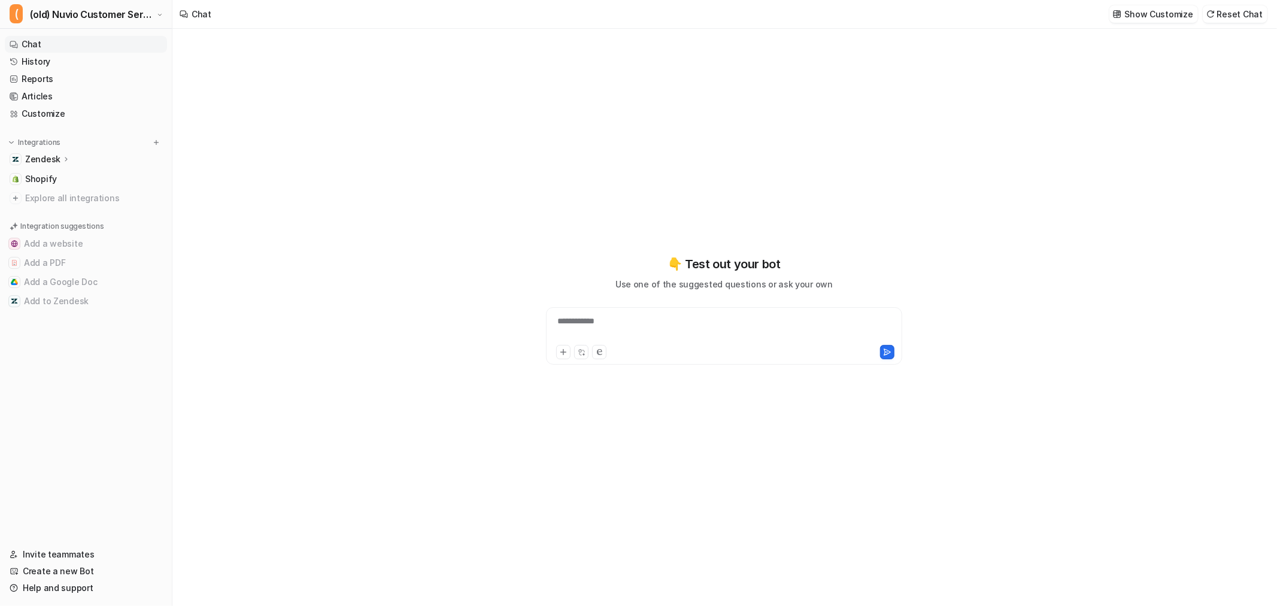
type textarea "**********"
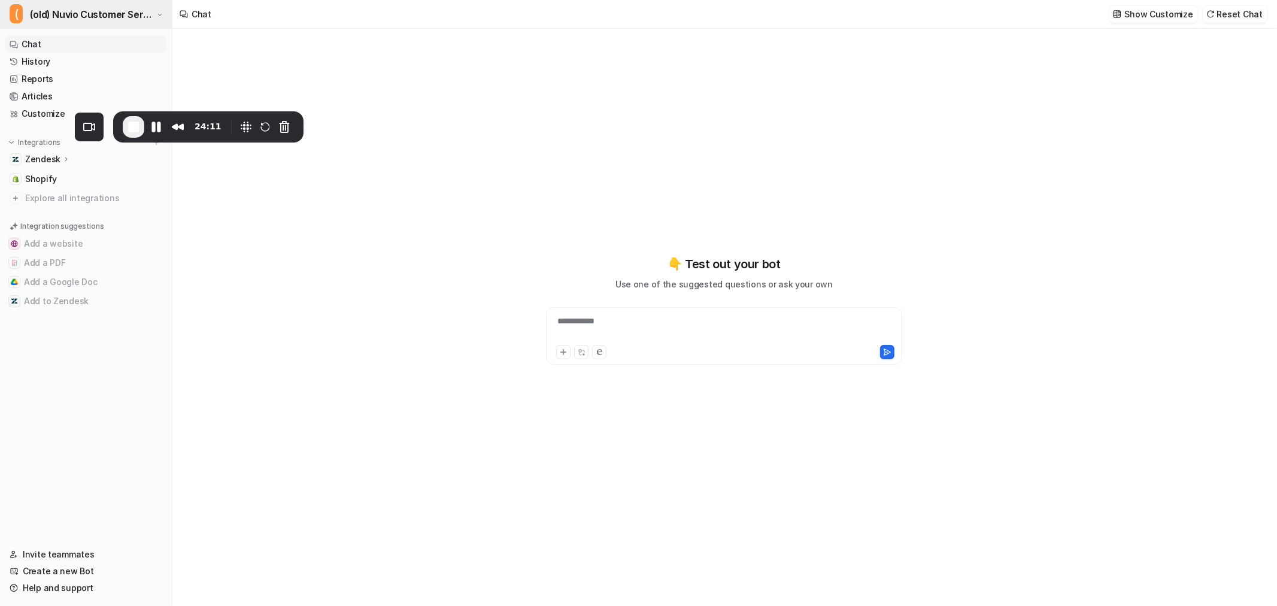
click at [110, 10] on span "(old) Nuvio Customer Service Expert Bot" at bounding box center [92, 14] width 124 height 17
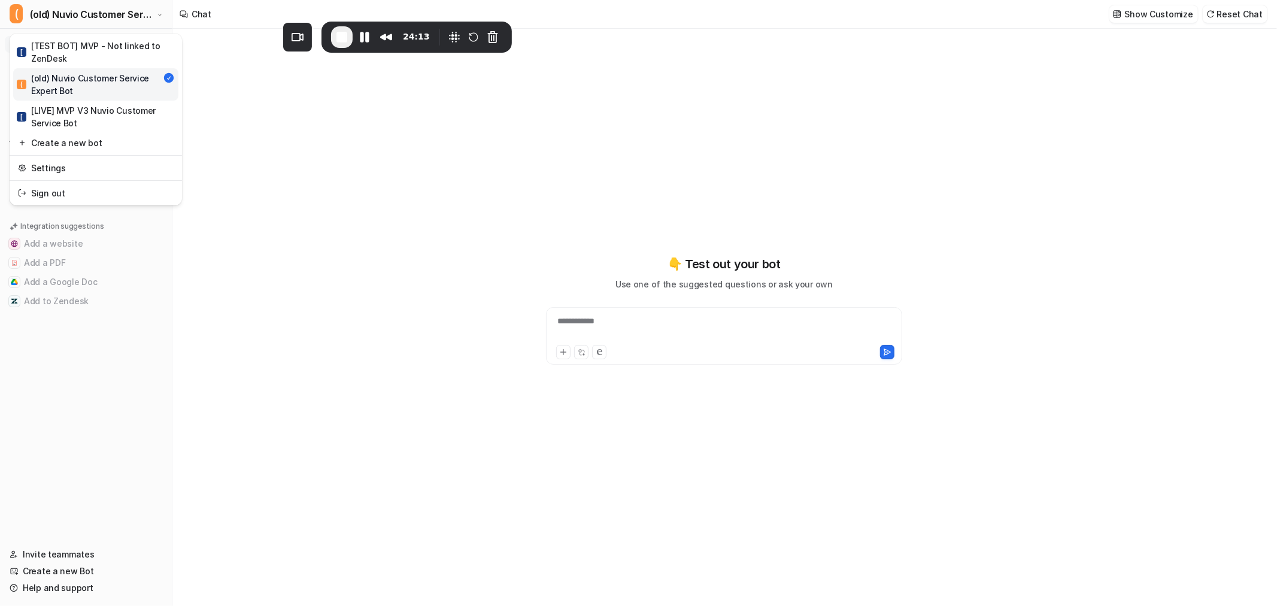
drag, startPoint x: 177, startPoint y: 141, endPoint x: 386, endPoint y: 51, distance: 226.9
click at [386, 51] on div "24:13" at bounding box center [416, 37] width 190 height 31
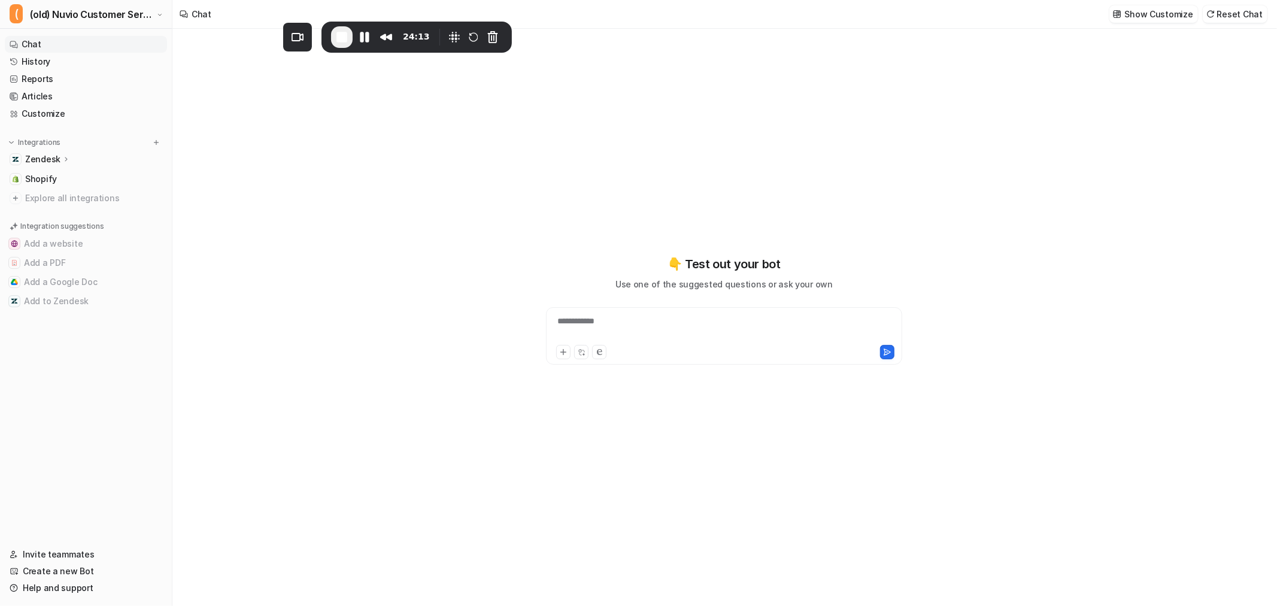
click at [381, 108] on div "**********" at bounding box center [723, 317] width 1103 height 577
click at [338, 37] on span "End Recording" at bounding box center [342, 37] width 14 height 14
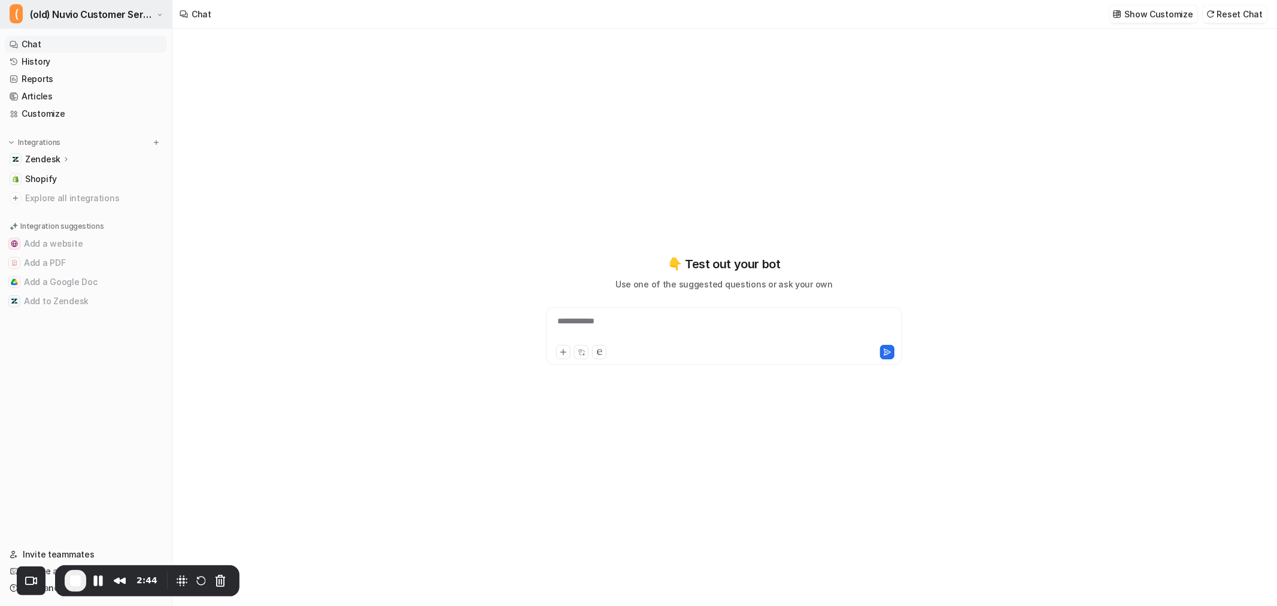
click at [96, 12] on span "(old) Nuvio Customer Service Expert Bot" at bounding box center [92, 14] width 124 height 17
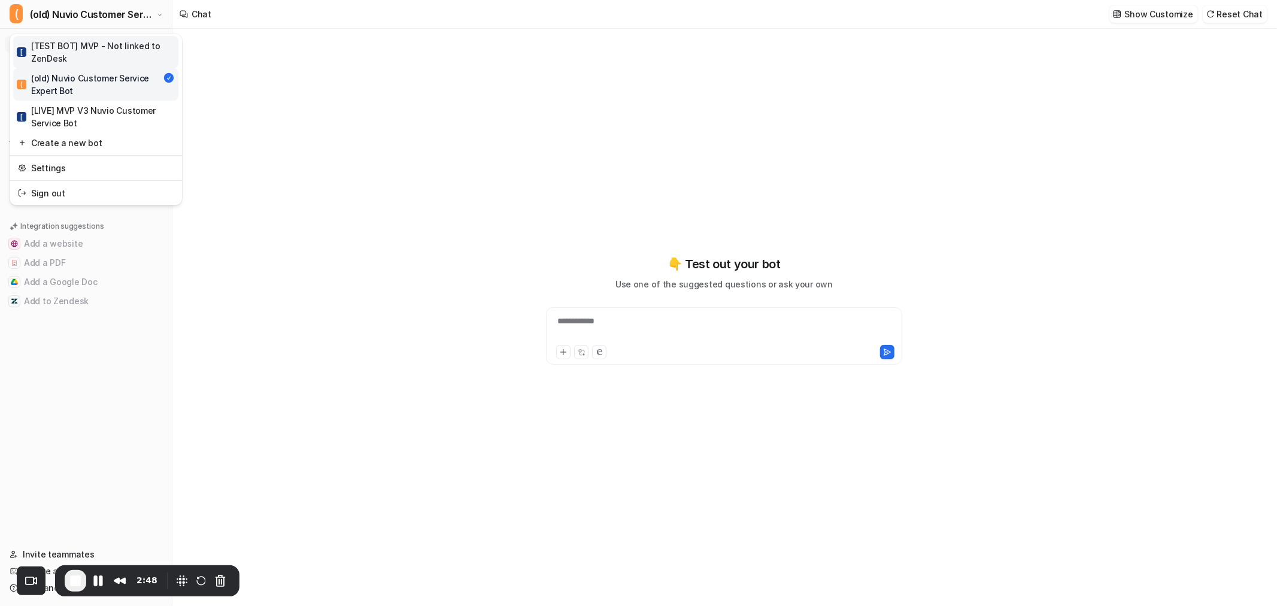
click at [87, 40] on div "[ [TEST BOT] MVP - Not linked to ZenDesk" at bounding box center [96, 52] width 158 height 25
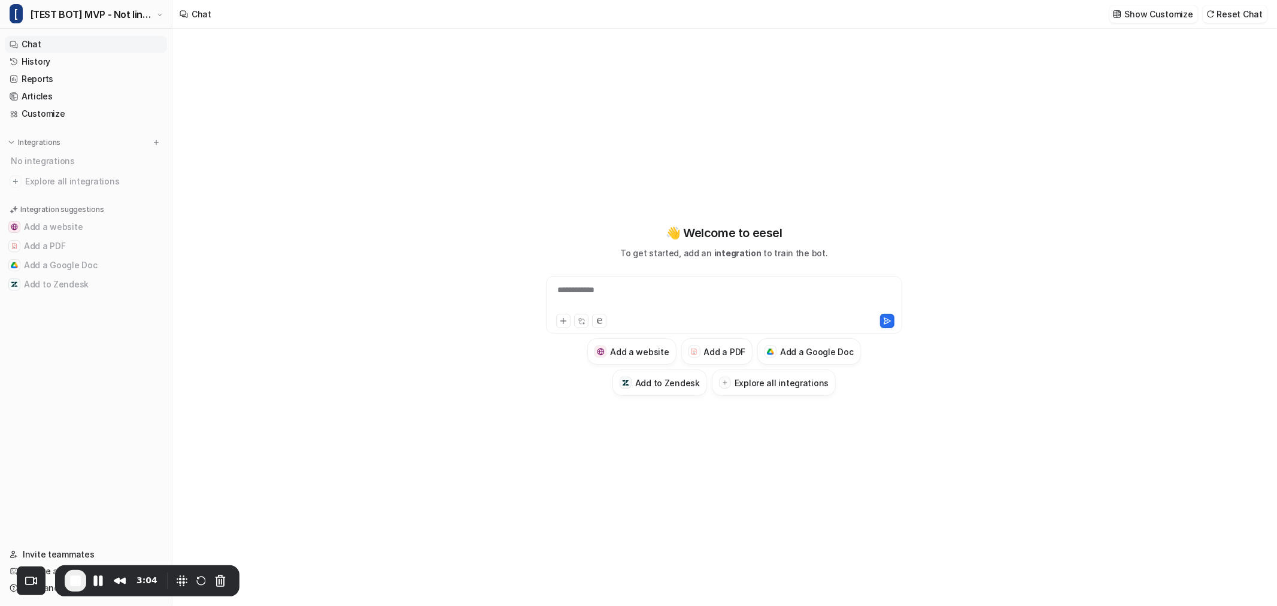
click at [609, 298] on div "**********" at bounding box center [724, 298] width 350 height 28
paste div
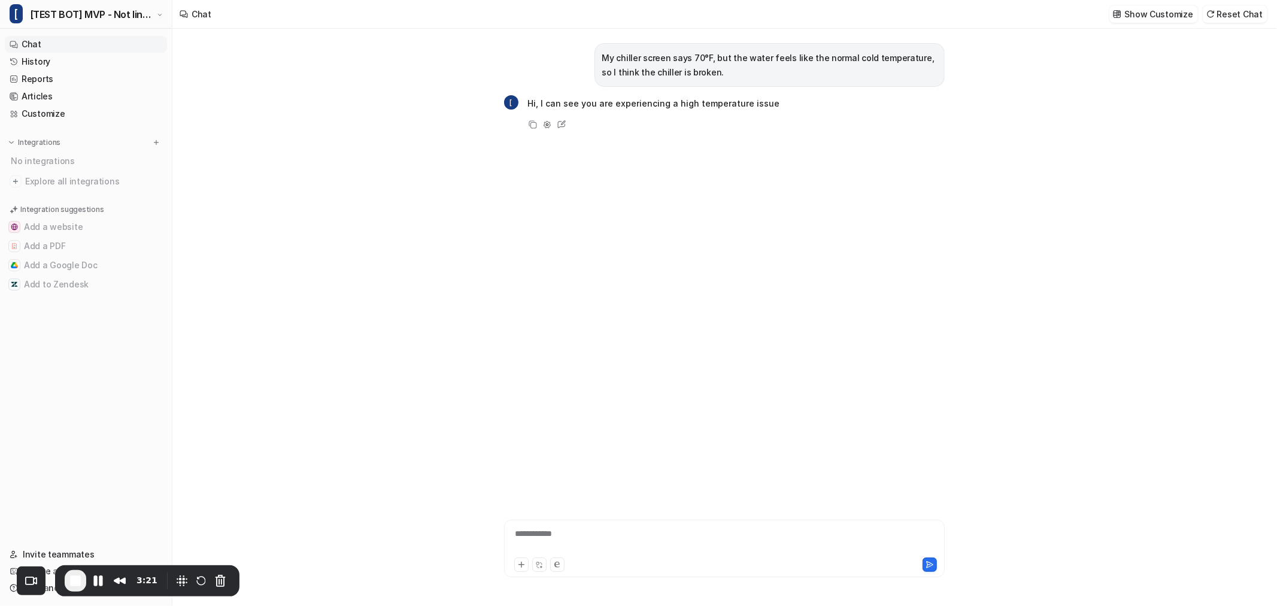
click at [599, 536] on div "**********" at bounding box center [724, 541] width 435 height 28
paste div
click at [578, 541] on div "**********" at bounding box center [724, 541] width 435 height 28
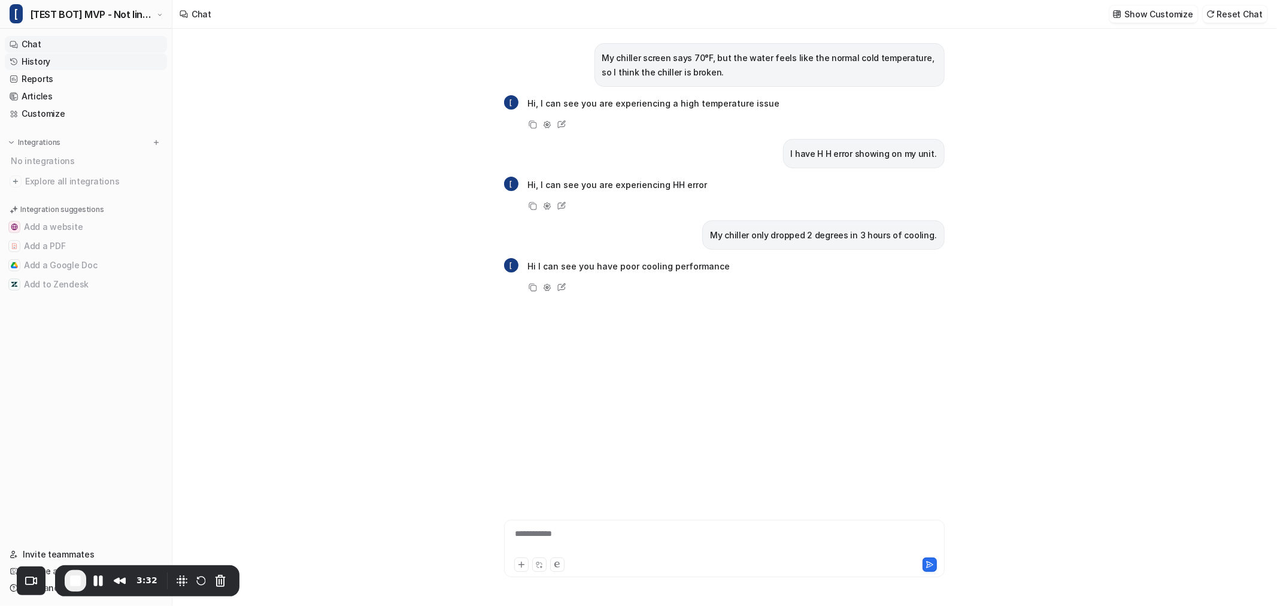
click at [37, 58] on link "History" at bounding box center [86, 61] width 162 height 17
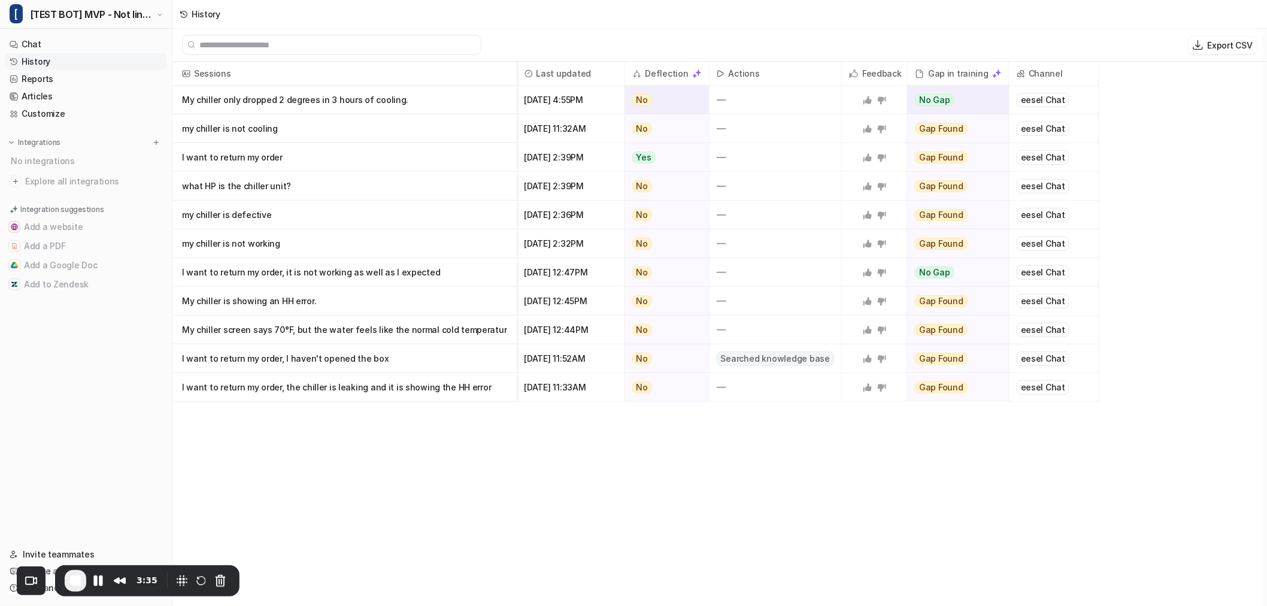
click at [340, 98] on p "My chiller only dropped 2 degrees in 3 hours of cooling." at bounding box center [344, 100] width 325 height 29
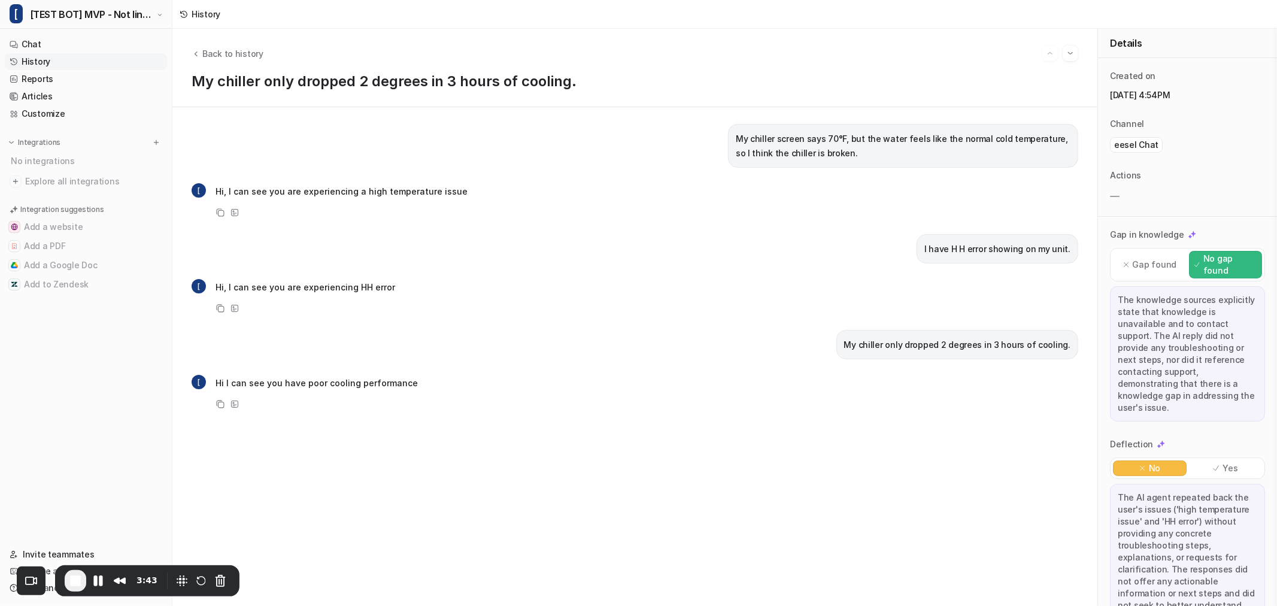
click at [1136, 141] on p "eesel Chat" at bounding box center [1136, 145] width 44 height 12
click at [806, 146] on p "My chiller screen says 70°F, but the water feels like the normal cold temperatu…" at bounding box center [903, 146] width 335 height 29
click at [905, 150] on p "My chiller screen says 70°F, but the water feels like the normal cold temperatu…" at bounding box center [903, 146] width 335 height 29
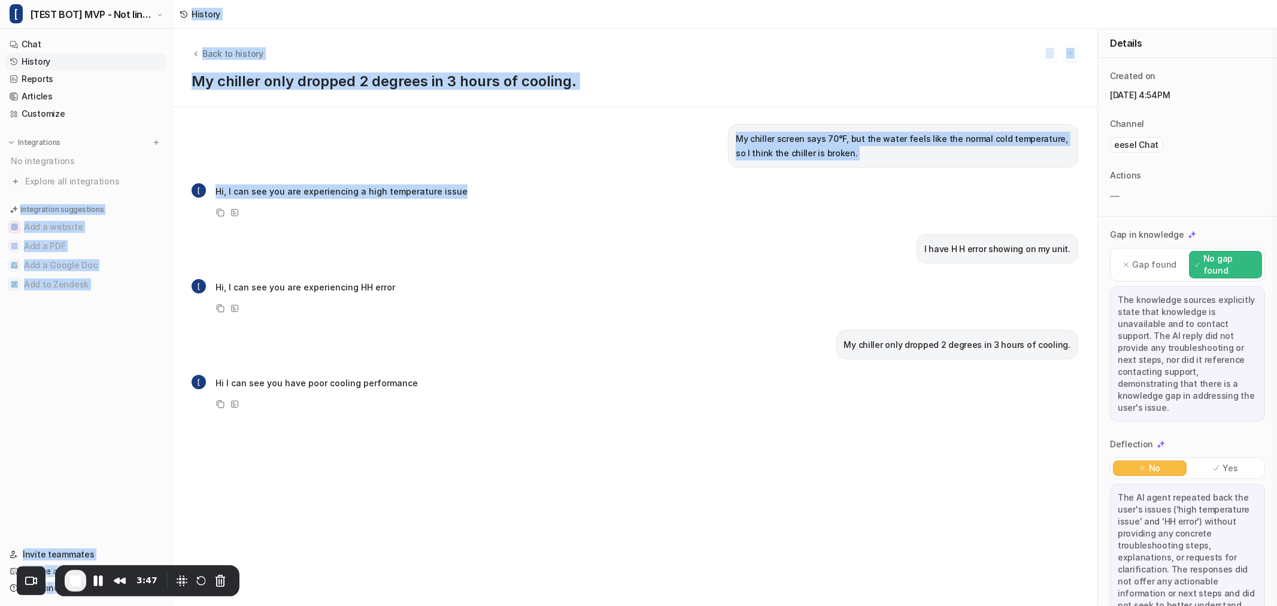
drag, startPoint x: 507, startPoint y: 189, endPoint x: 168, endPoint y: 187, distance: 339.4
click at [168, 187] on div "[ [TEST BOT] MVP - Not linked to ZenDesk Chat History Reports Articles Customiz…" at bounding box center [638, 303] width 1277 height 606
click at [359, 193] on p "Hi, I can see you are experiencing a high temperature issue" at bounding box center [342, 191] width 252 height 14
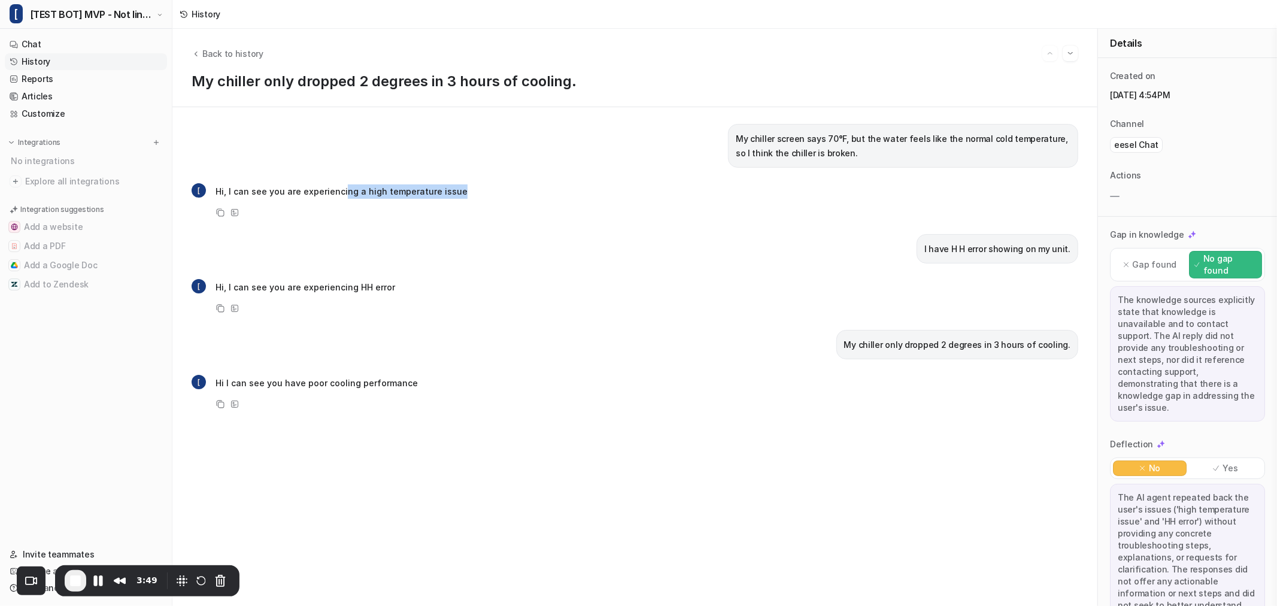
drag, startPoint x: 491, startPoint y: 192, endPoint x: 342, endPoint y: 192, distance: 148.5
click at [342, 192] on div "[ Hi, I can see you are experiencing a high temperature issue Copy View Sources" at bounding box center [635, 201] width 887 height 38
click at [411, 196] on p "Hi, I can see you are experiencing a high temperature issue" at bounding box center [342, 191] width 252 height 14
click at [818, 132] on p "My chiller screen says 70°F, but the water feels like the normal cold temperatu…" at bounding box center [903, 146] width 335 height 29
click at [368, 298] on div "[ Hi, I can see you are experiencing HH error Copy View Sources" at bounding box center [294, 297] width 204 height 38
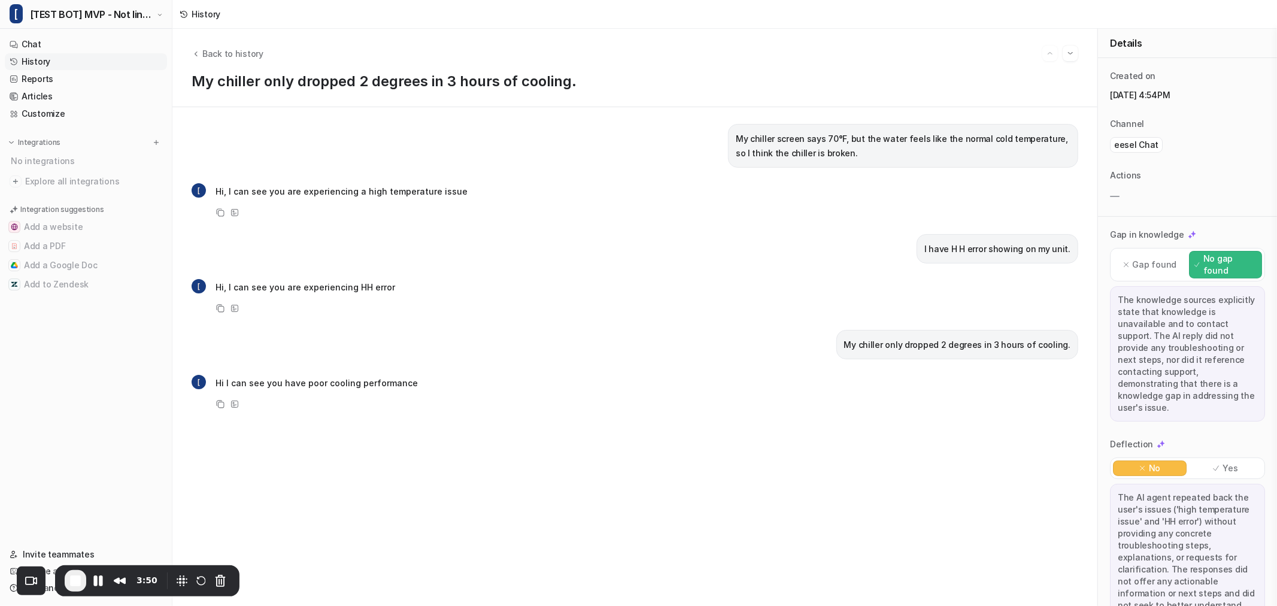
click at [930, 262] on div "I have H H error showing on my unit." at bounding box center [998, 248] width 162 height 29
click at [836, 363] on div "My chiller screen says 70°F, but the water feels like the normal cold temperatu…" at bounding box center [635, 356] width 887 height 465
click at [68, 587] on span "End Recording" at bounding box center [75, 580] width 14 height 14
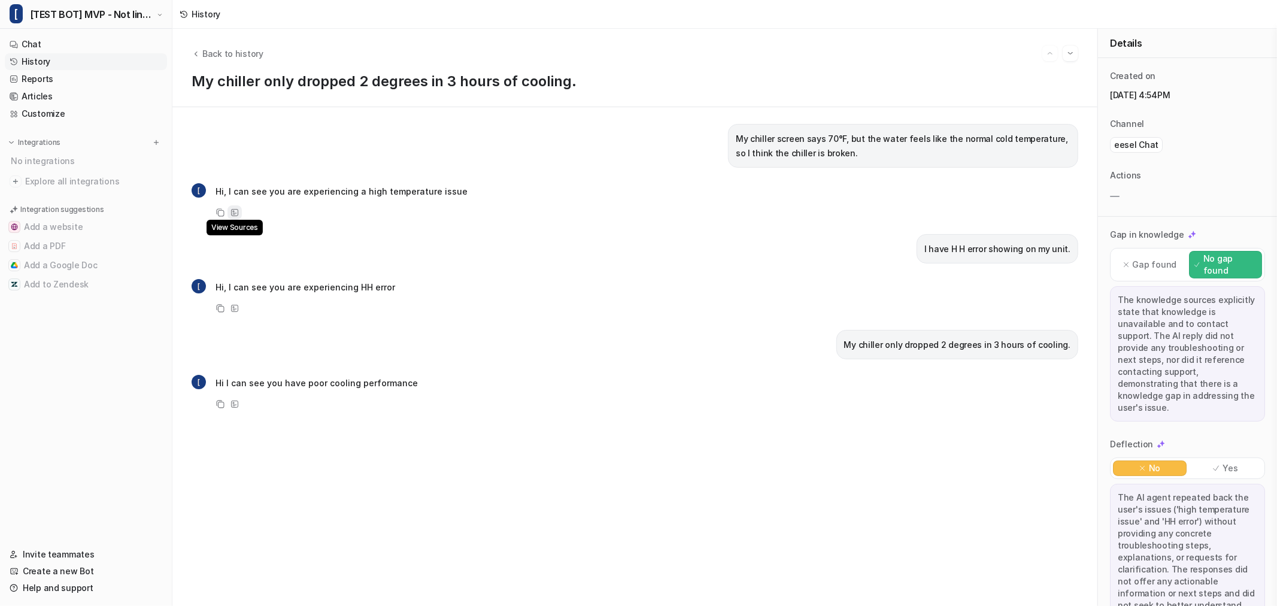
click at [239, 214] on div "View Sources" at bounding box center [234, 212] width 14 height 14
click at [236, 211] on icon at bounding box center [234, 212] width 8 height 8
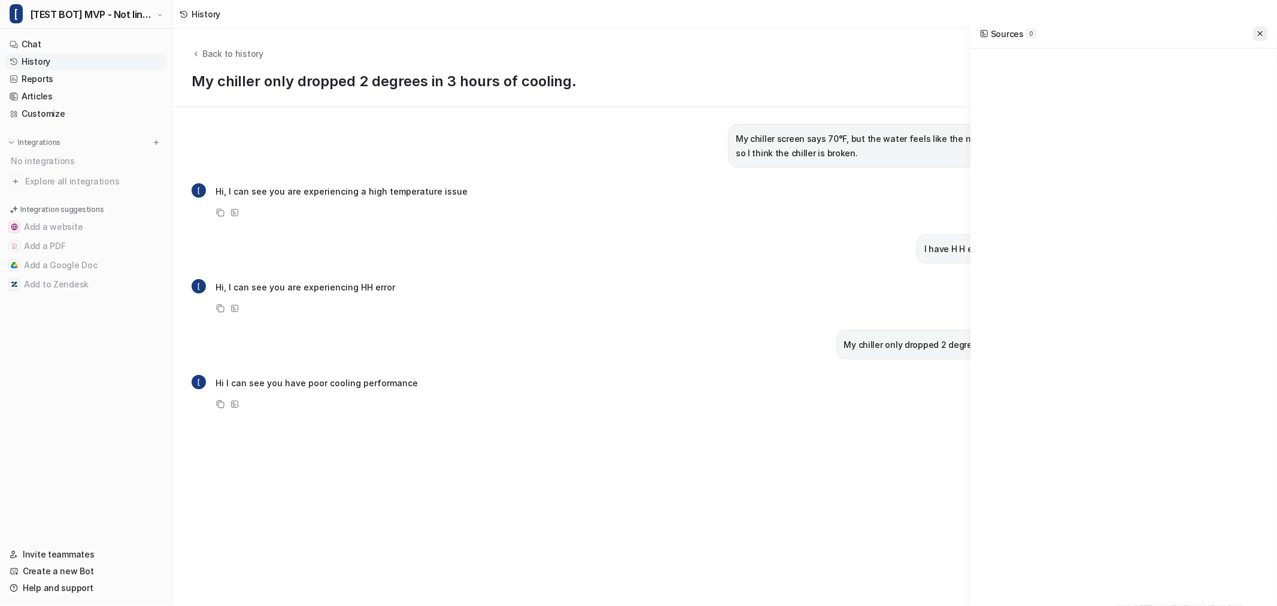
click at [1259, 28] on button at bounding box center [1260, 33] width 14 height 14
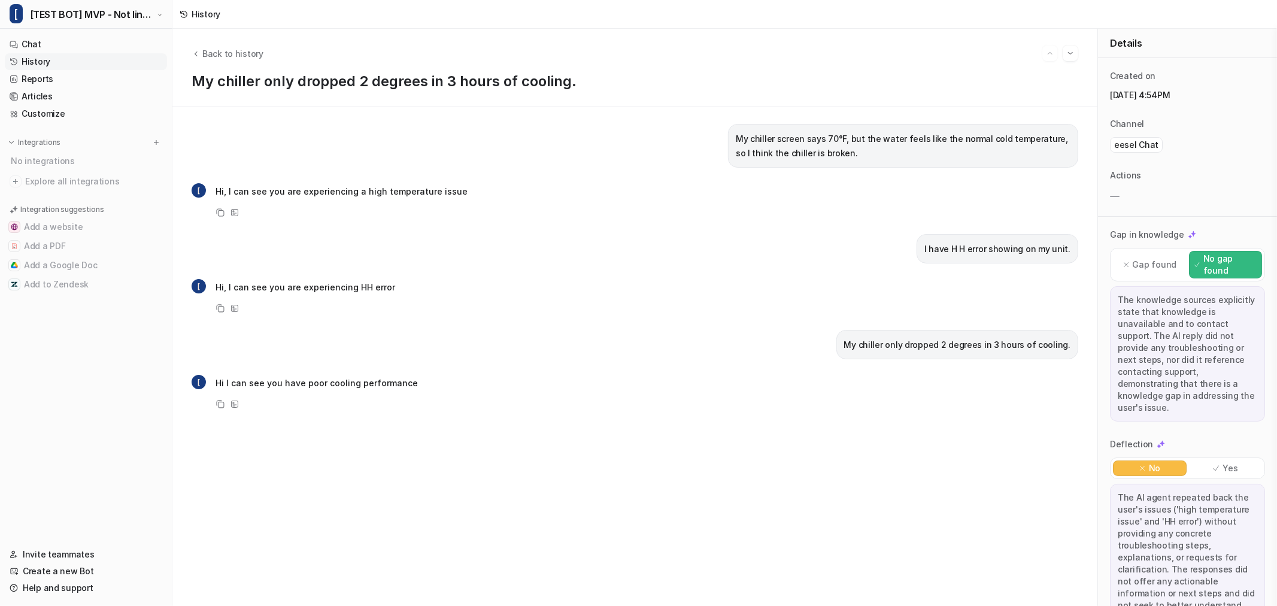
click at [1140, 148] on p "eesel Chat" at bounding box center [1136, 145] width 44 height 12
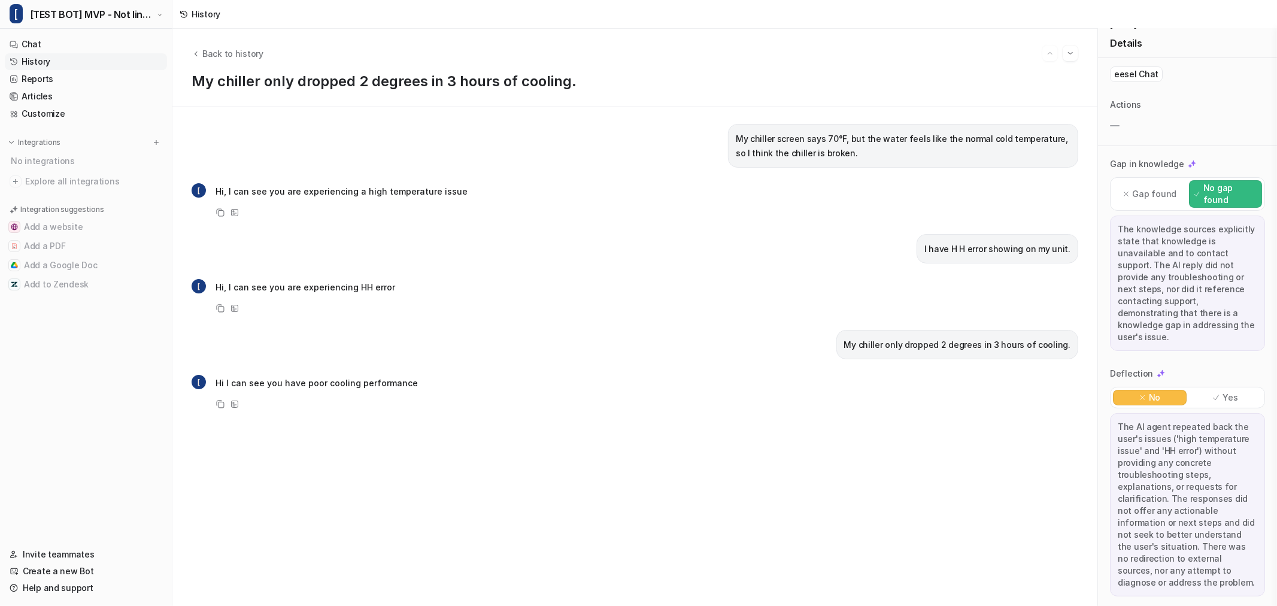
scroll to position [74, 0]
click at [627, 354] on div "My chiller only dropped 2 degrees in 3 hours of cooling." at bounding box center [635, 344] width 887 height 29
click at [301, 382] on p "Hi I can see you have poor cooling performance" at bounding box center [317, 383] width 202 height 14
click at [366, 410] on div "Copy View Sources" at bounding box center [305, 404] width 226 height 14
